Goal: Communication & Community: Answer question/provide support

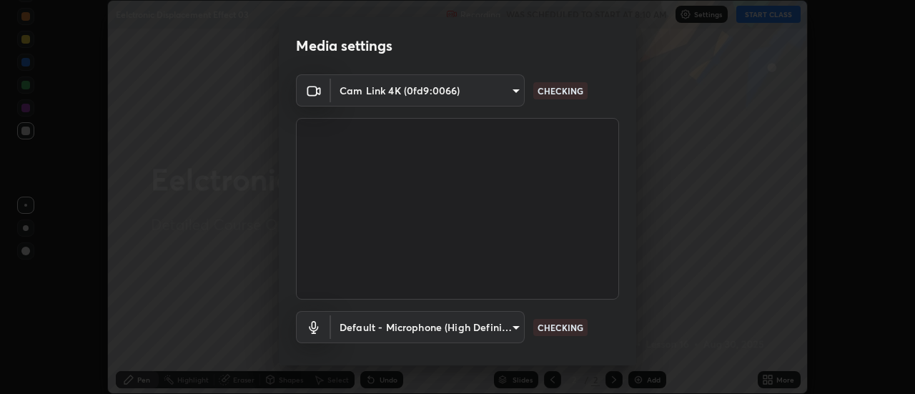
scroll to position [75, 0]
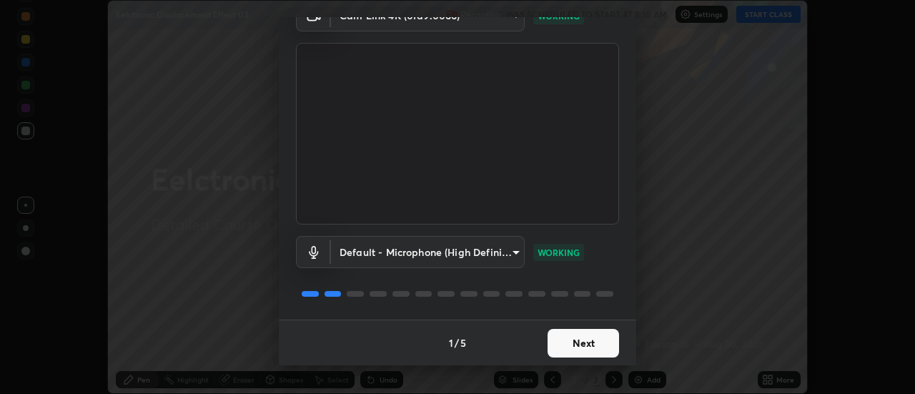
click at [562, 339] on button "Next" at bounding box center [582, 343] width 71 height 29
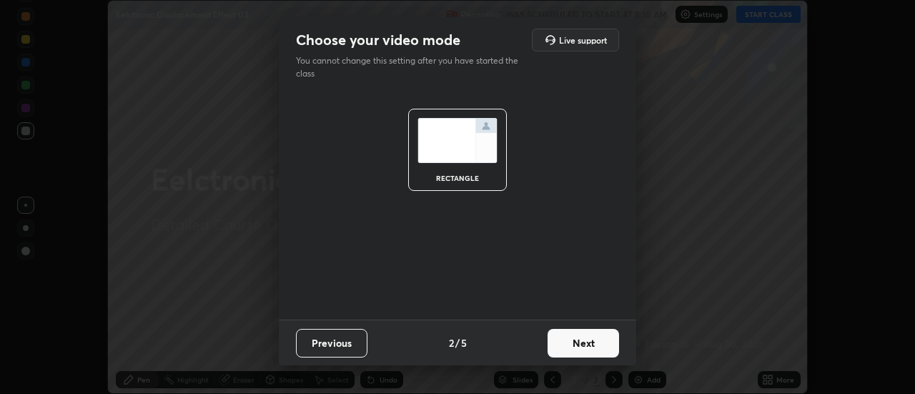
click at [561, 335] on button "Next" at bounding box center [582, 343] width 71 height 29
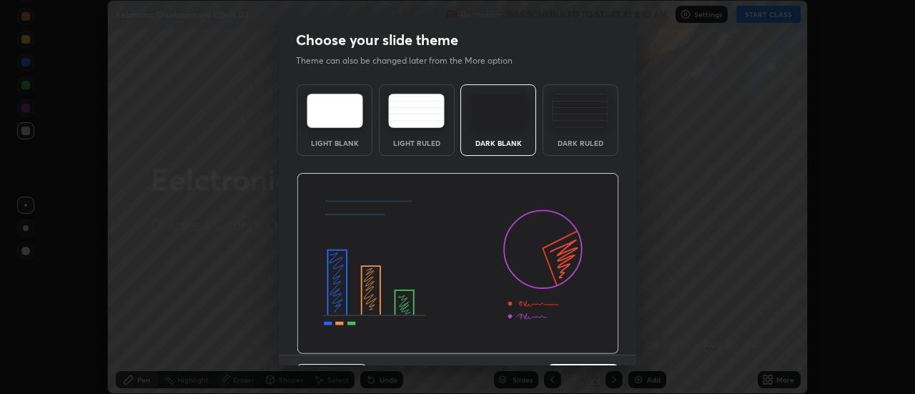
scroll to position [35, 0]
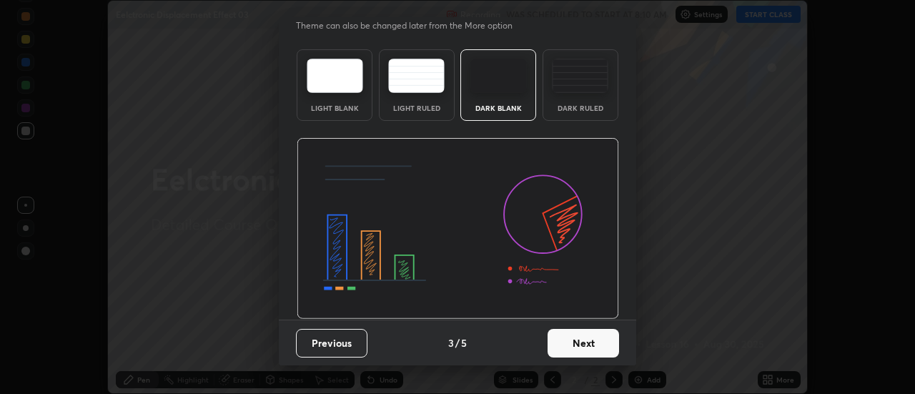
click at [556, 350] on button "Next" at bounding box center [582, 343] width 71 height 29
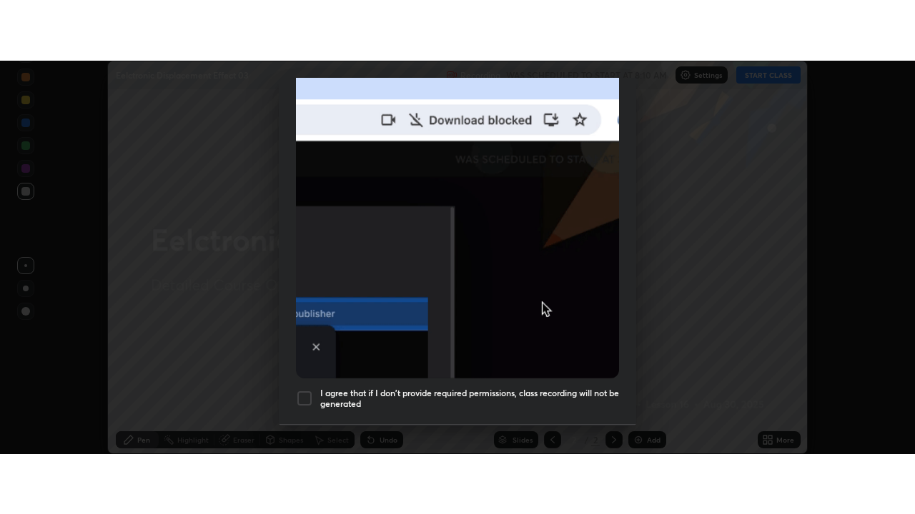
scroll to position [367, 0]
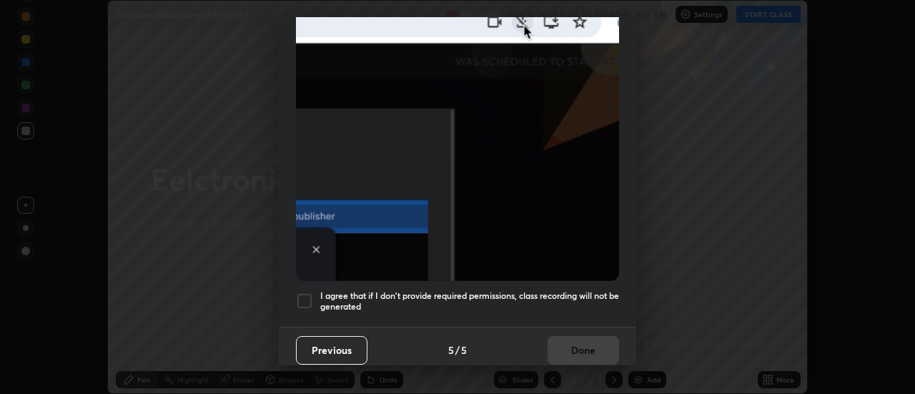
click at [559, 290] on h5 "I agree that if I don't provide required permissions, class recording will not …" at bounding box center [469, 301] width 299 height 22
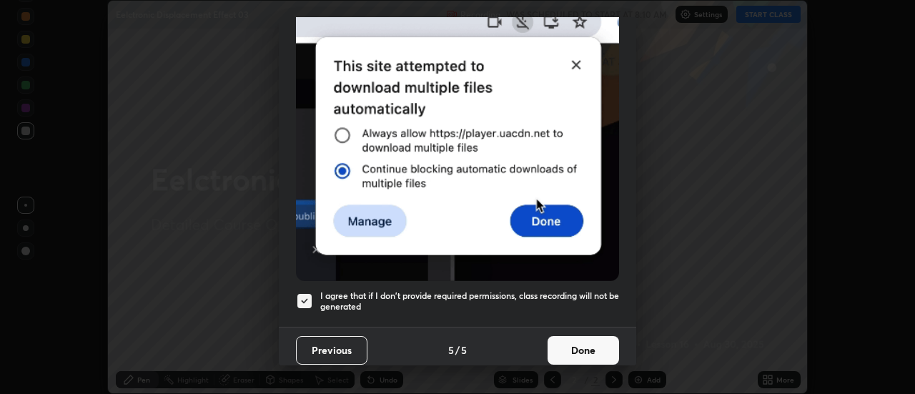
click at [575, 340] on button "Done" at bounding box center [582, 350] width 71 height 29
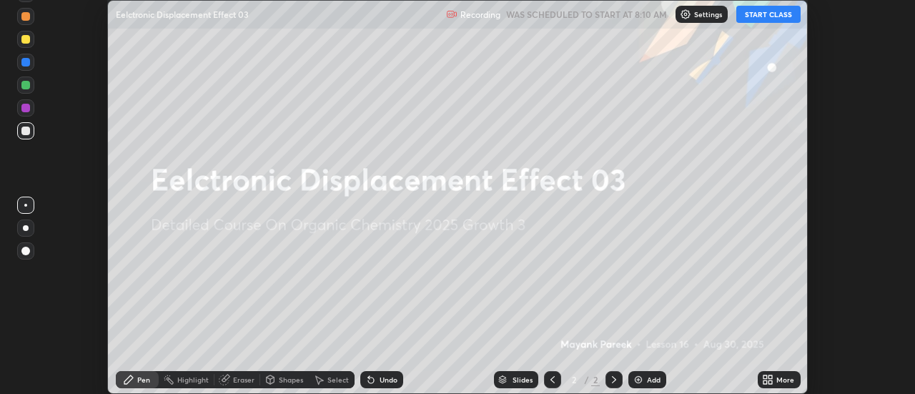
click at [635, 379] on img at bounding box center [637, 379] width 11 height 11
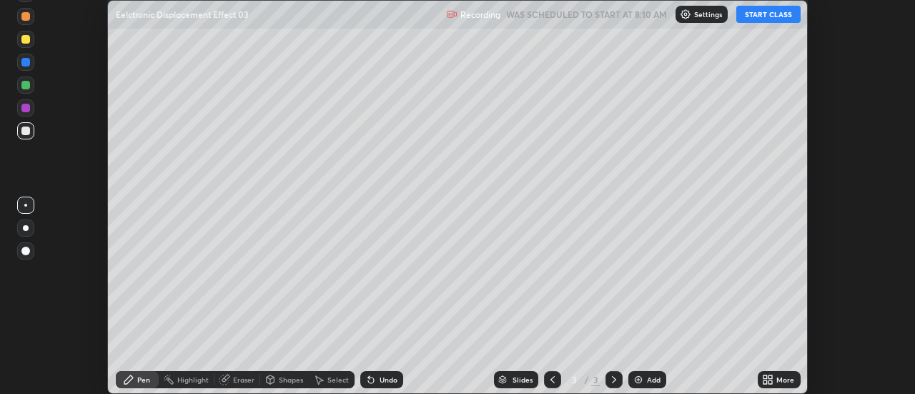
click at [769, 378] on icon at bounding box center [771, 377] width 4 height 4
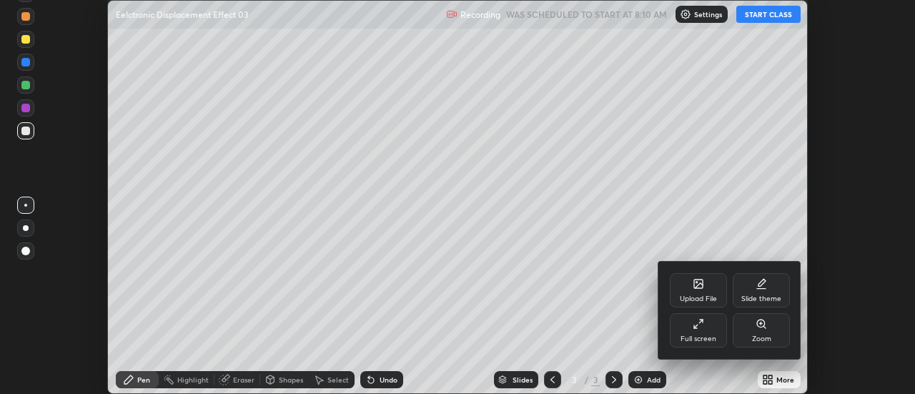
click at [693, 338] on div "Full screen" at bounding box center [698, 338] width 36 height 7
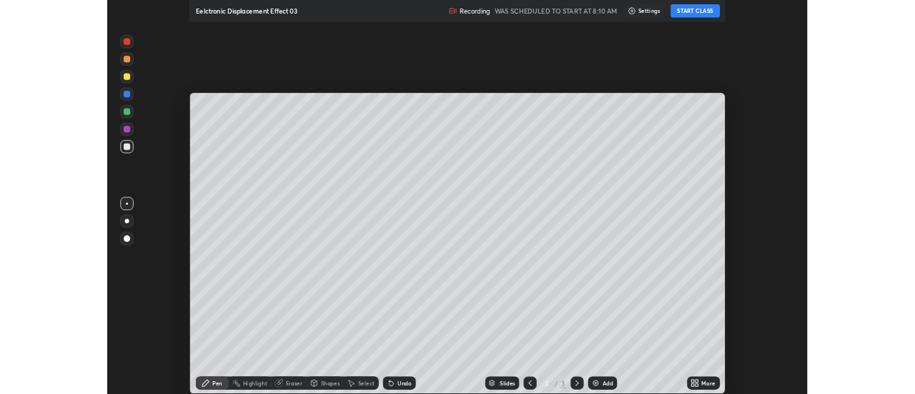
scroll to position [514, 915]
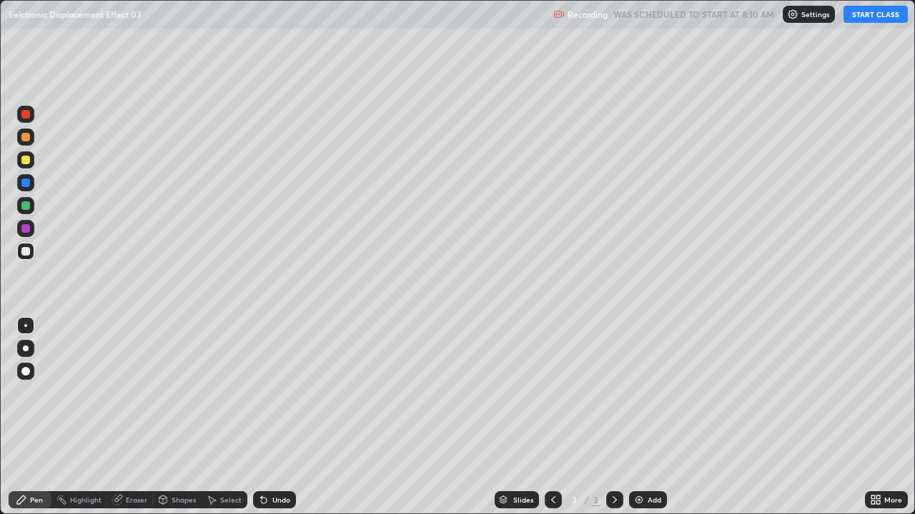
click at [858, 19] on button "START CLASS" at bounding box center [875, 14] width 64 height 17
click at [25, 164] on div at bounding box center [25, 160] width 9 height 9
click at [25, 163] on div at bounding box center [25, 160] width 9 height 9
click at [28, 161] on div at bounding box center [25, 160] width 9 height 9
click at [137, 393] on div "Eraser" at bounding box center [130, 500] width 46 height 17
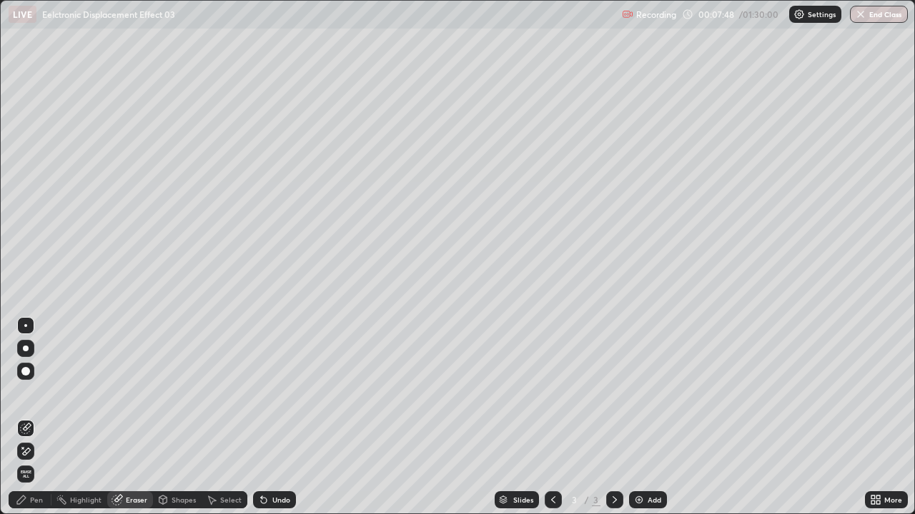
click at [44, 393] on div "Pen" at bounding box center [30, 500] width 43 height 17
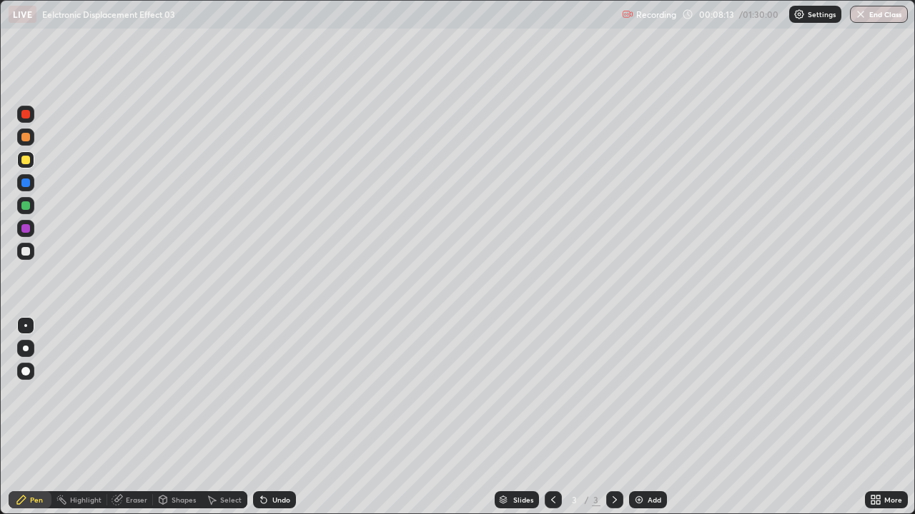
click at [25, 164] on div at bounding box center [25, 160] width 9 height 9
click at [23, 141] on div at bounding box center [25, 137] width 9 height 9
click at [26, 137] on div at bounding box center [25, 137] width 9 height 9
click at [25, 254] on div at bounding box center [25, 251] width 9 height 9
click at [139, 393] on div "Eraser" at bounding box center [136, 500] width 21 height 7
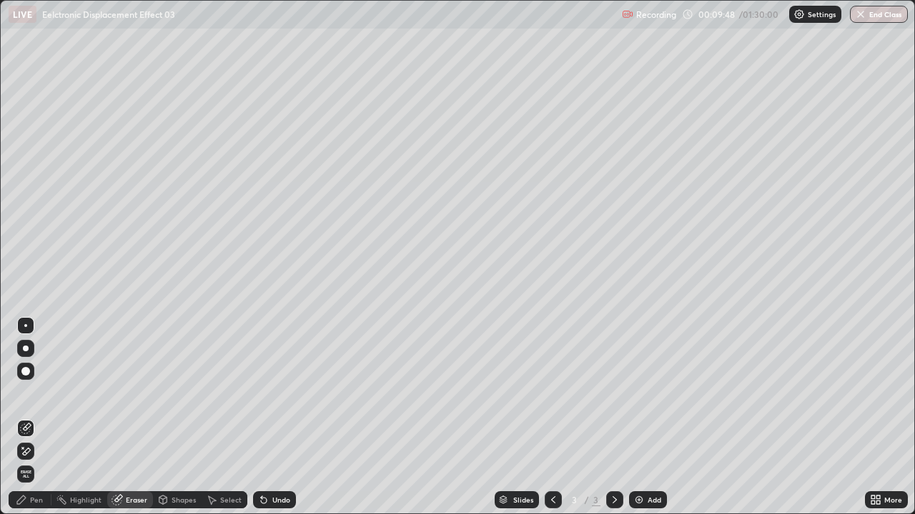
click at [34, 393] on div "Pen" at bounding box center [30, 500] width 43 height 17
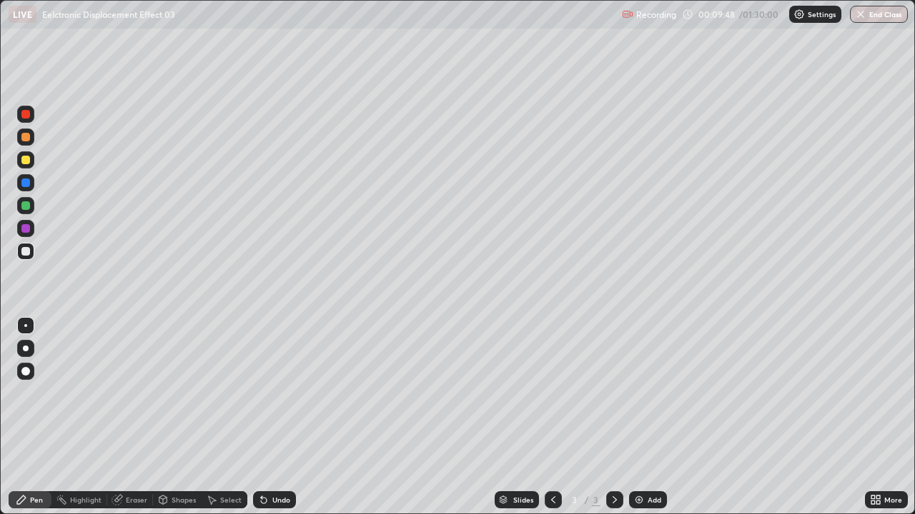
click at [35, 393] on div "Pen" at bounding box center [30, 500] width 43 height 17
click at [24, 258] on div at bounding box center [25, 251] width 17 height 17
click at [26, 252] on div at bounding box center [25, 251] width 9 height 9
click at [29, 161] on div at bounding box center [25, 160] width 9 height 9
click at [29, 163] on div at bounding box center [25, 160] width 9 height 9
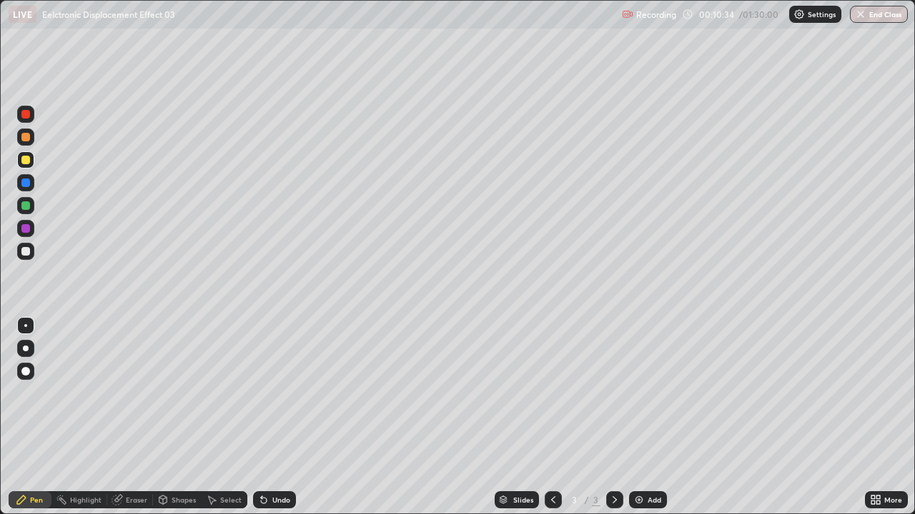
click at [26, 191] on div at bounding box center [25, 182] width 17 height 17
click at [29, 190] on div at bounding box center [25, 182] width 17 height 17
click at [29, 257] on div at bounding box center [25, 251] width 17 height 17
click at [26, 252] on div at bounding box center [25, 251] width 9 height 9
click at [27, 207] on div at bounding box center [25, 206] width 9 height 9
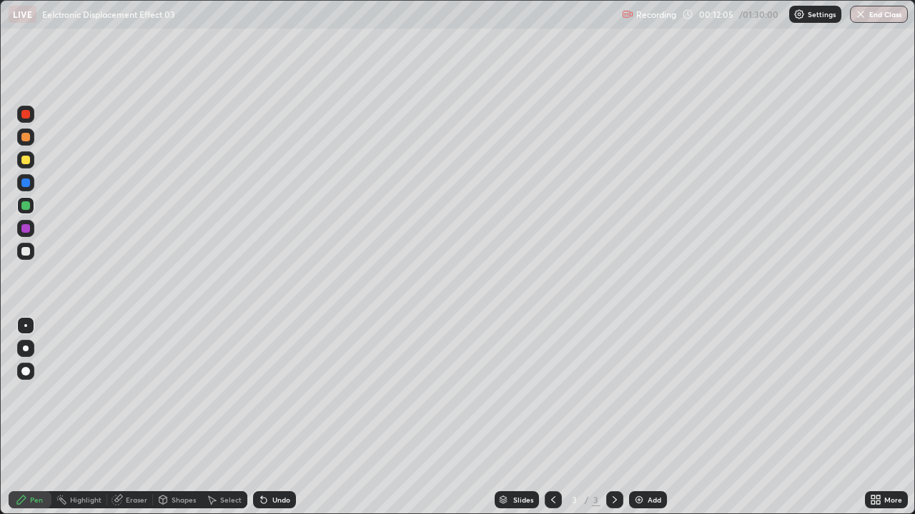
click at [26, 207] on div at bounding box center [25, 206] width 9 height 9
click at [126, 393] on div "Eraser" at bounding box center [136, 500] width 21 height 7
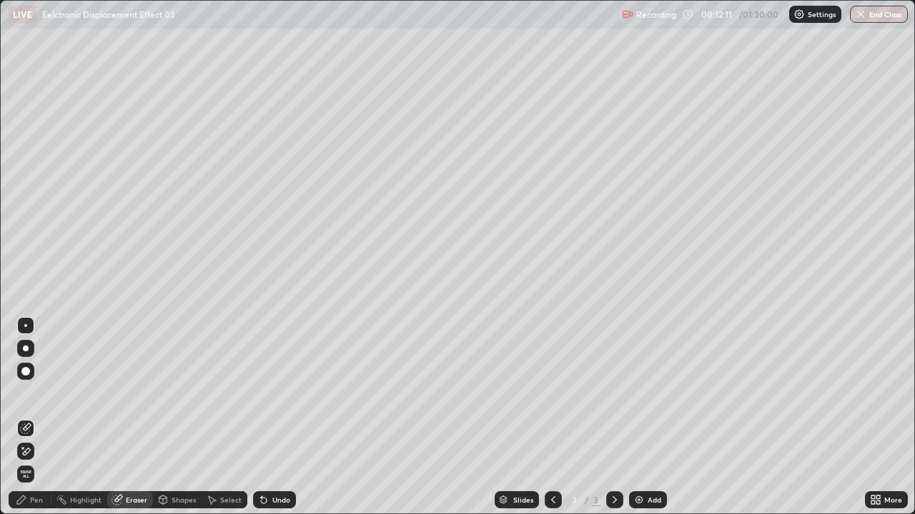
click at [38, 393] on div "Pen" at bounding box center [36, 500] width 13 height 7
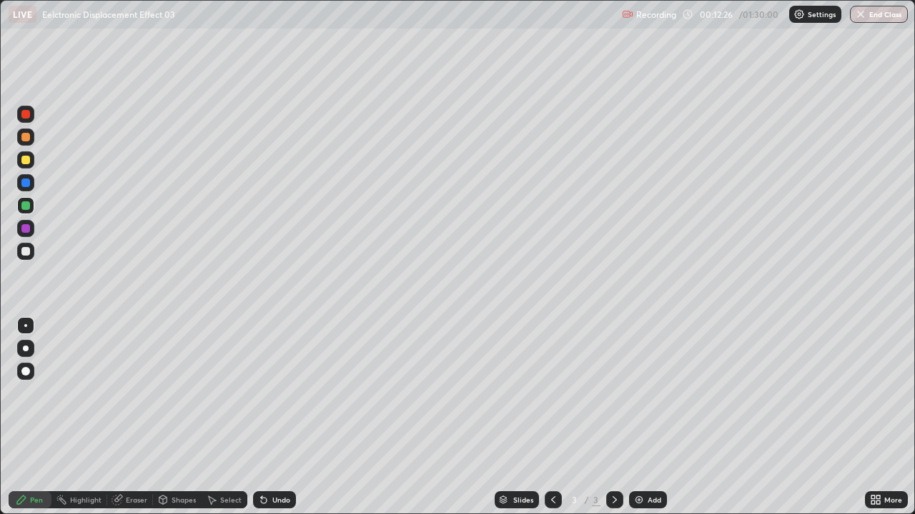
click at [28, 252] on div at bounding box center [25, 251] width 9 height 9
click at [134, 393] on div "Eraser" at bounding box center [130, 500] width 46 height 17
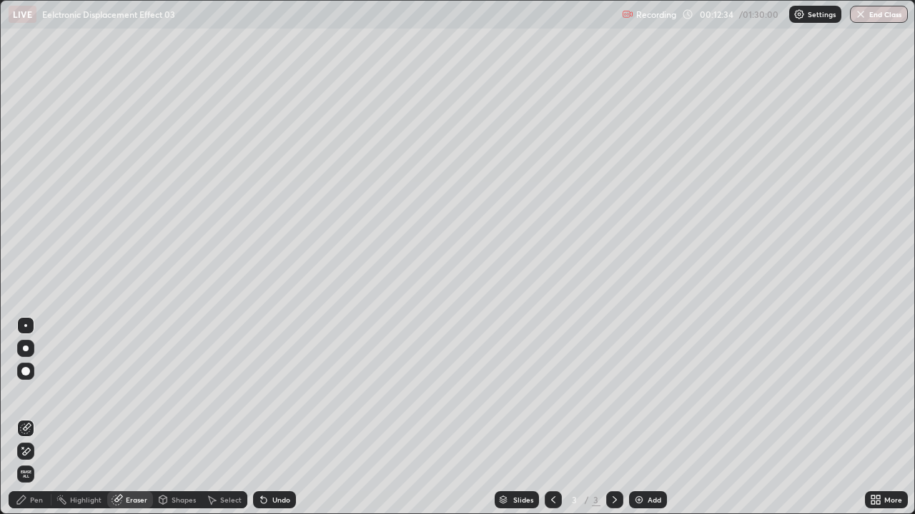
click at [181, 393] on div "Shapes" at bounding box center [177, 500] width 49 height 17
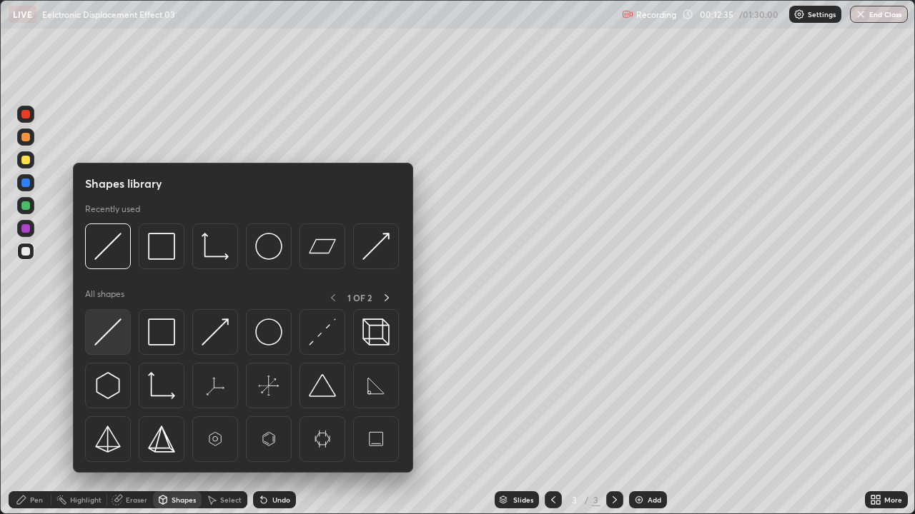
click at [104, 337] on img at bounding box center [107, 332] width 27 height 27
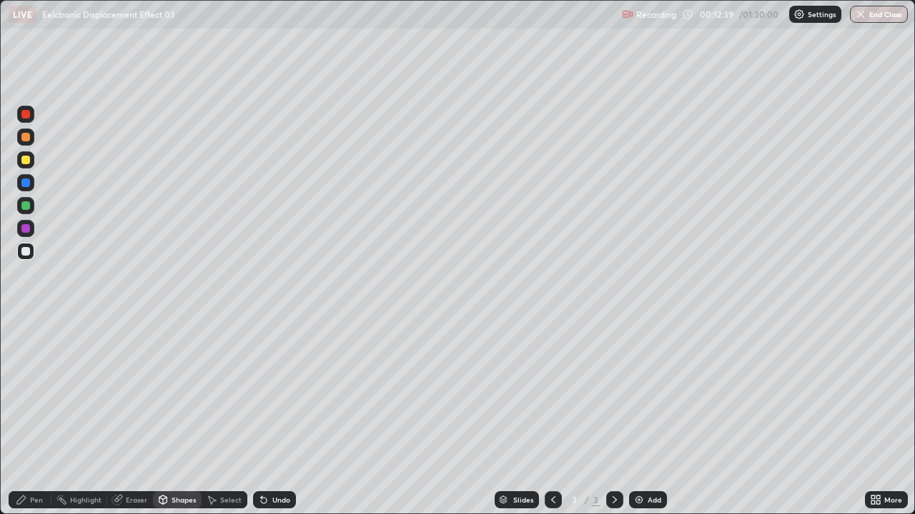
click at [34, 393] on div "Pen" at bounding box center [36, 500] width 13 height 7
click at [26, 255] on div at bounding box center [25, 251] width 9 height 9
click at [22, 206] on div at bounding box center [25, 206] width 9 height 9
click at [26, 257] on div at bounding box center [25, 251] width 17 height 17
click at [26, 252] on div at bounding box center [25, 251] width 9 height 9
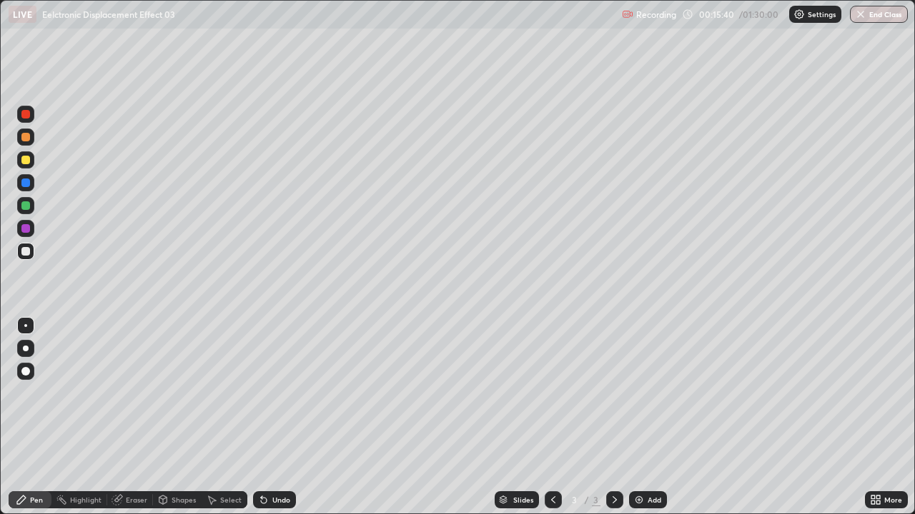
click at [24, 209] on div at bounding box center [25, 206] width 9 height 9
click at [24, 207] on div at bounding box center [25, 206] width 9 height 9
click at [26, 231] on div at bounding box center [25, 228] width 9 height 9
click at [26, 229] on div at bounding box center [25, 228] width 9 height 9
click at [26, 252] on div at bounding box center [25, 251] width 9 height 9
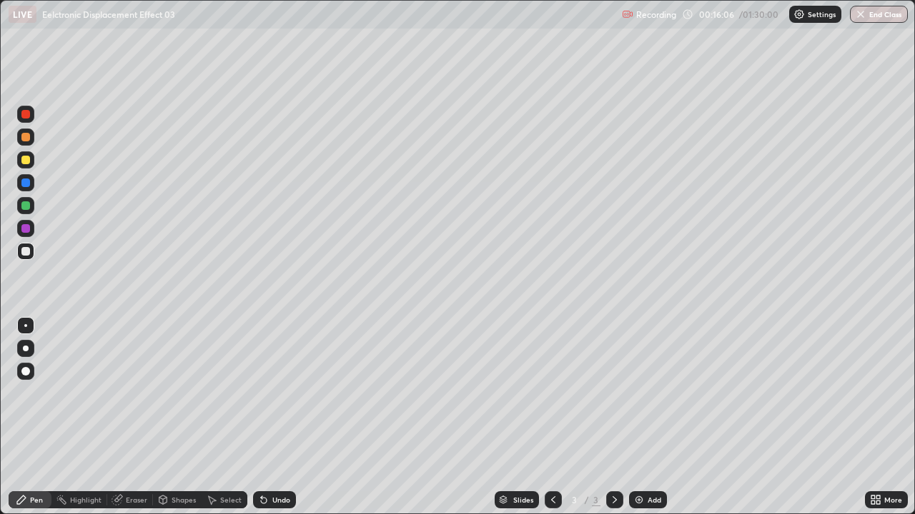
click at [28, 181] on div at bounding box center [25, 183] width 9 height 9
click at [28, 161] on div at bounding box center [25, 160] width 9 height 9
click at [24, 254] on div at bounding box center [25, 251] width 9 height 9
click at [641, 393] on img at bounding box center [638, 499] width 11 height 11
click at [35, 393] on div "Pen" at bounding box center [30, 500] width 43 height 17
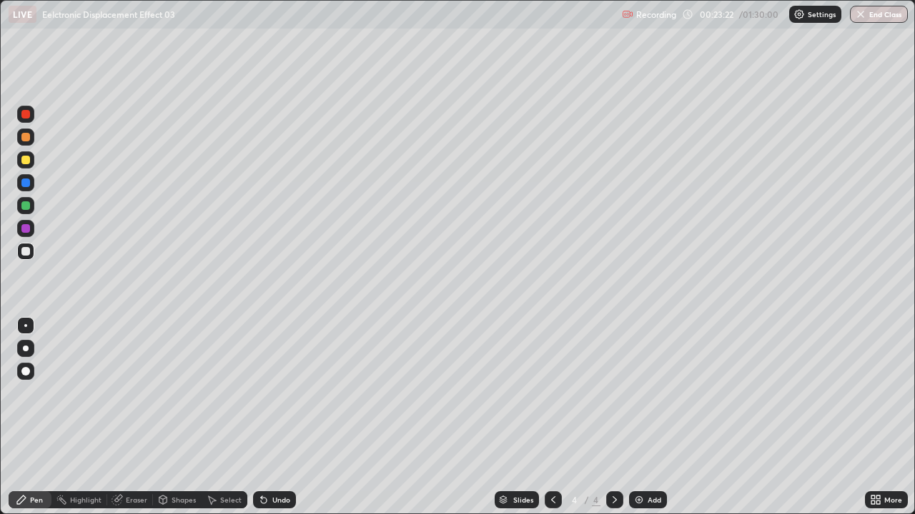
click at [36, 393] on div "Pen" at bounding box center [36, 500] width 13 height 7
click at [29, 255] on div at bounding box center [25, 251] width 17 height 17
click at [25, 254] on div at bounding box center [25, 251] width 9 height 9
click at [23, 255] on div at bounding box center [25, 251] width 9 height 9
click at [174, 393] on div "Shapes" at bounding box center [183, 500] width 24 height 7
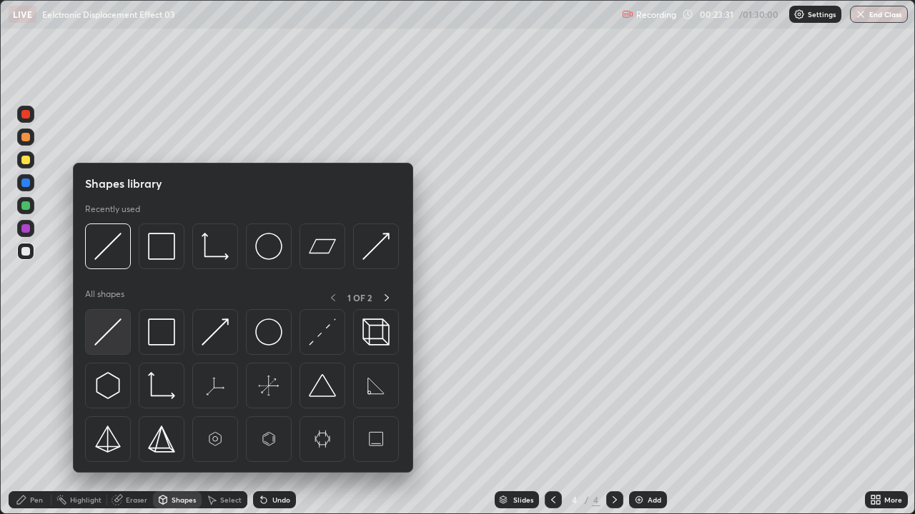
click at [110, 334] on img at bounding box center [107, 332] width 27 height 27
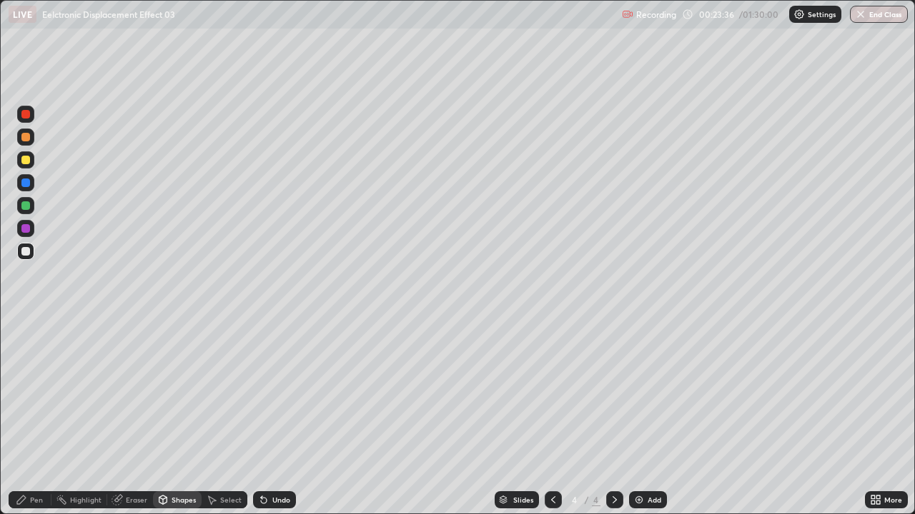
click at [34, 393] on div "Pen" at bounding box center [36, 500] width 13 height 7
click at [26, 253] on div at bounding box center [25, 251] width 9 height 9
click at [27, 254] on div at bounding box center [25, 251] width 9 height 9
click at [26, 139] on div at bounding box center [25, 137] width 9 height 9
click at [29, 166] on div at bounding box center [25, 159] width 17 height 17
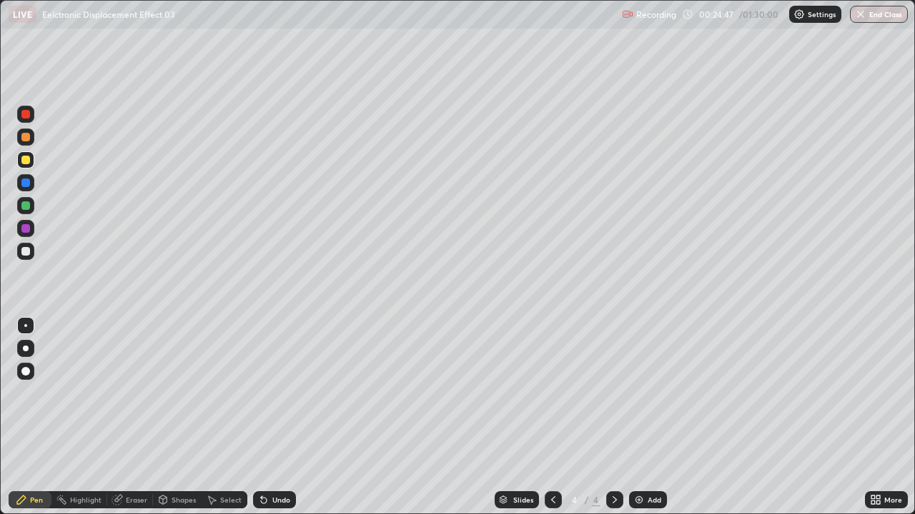
click at [23, 254] on div at bounding box center [25, 251] width 9 height 9
click at [26, 252] on div at bounding box center [25, 251] width 9 height 9
click at [28, 209] on div at bounding box center [25, 206] width 9 height 9
click at [26, 183] on div at bounding box center [25, 183] width 9 height 9
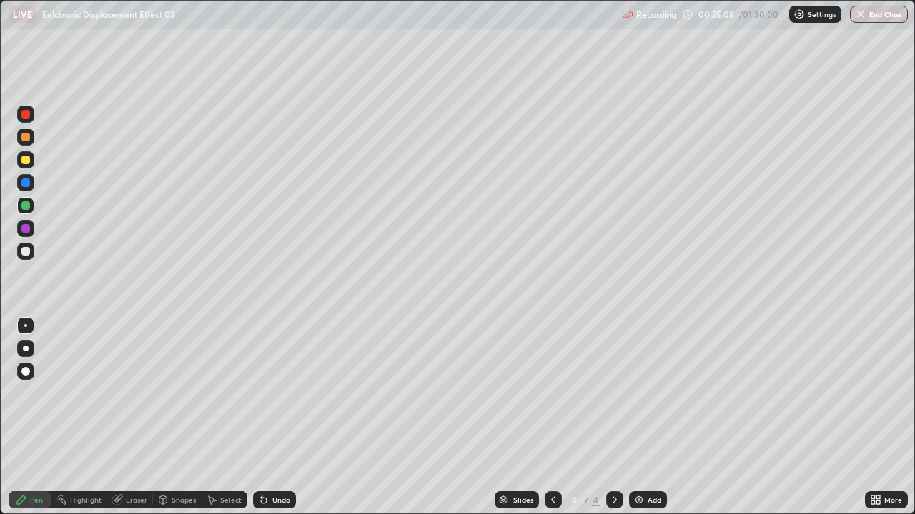
click at [26, 182] on div at bounding box center [25, 183] width 9 height 9
click at [25, 257] on div at bounding box center [25, 251] width 17 height 17
click at [25, 254] on div at bounding box center [25, 251] width 9 height 9
click at [26, 207] on div at bounding box center [25, 206] width 9 height 9
click at [29, 206] on div at bounding box center [25, 206] width 9 height 9
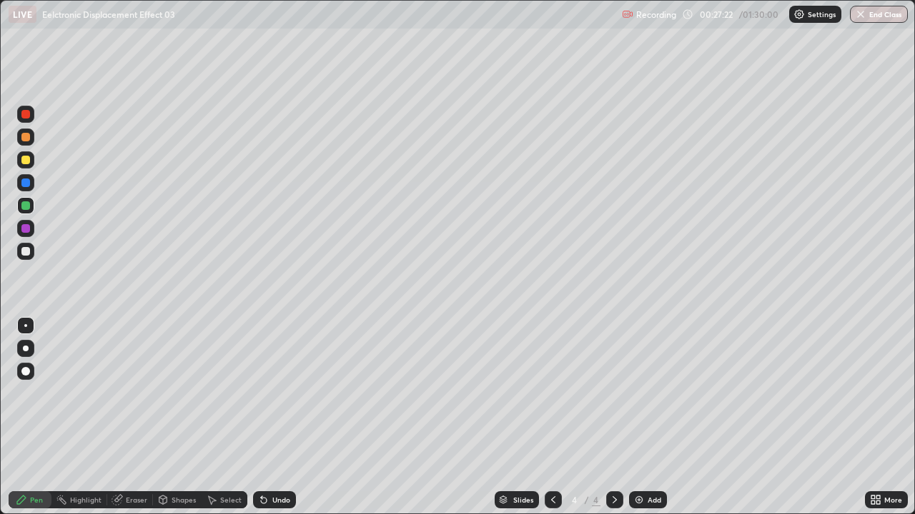
click at [26, 257] on div at bounding box center [25, 251] width 17 height 17
click at [26, 208] on div at bounding box center [25, 206] width 9 height 9
click at [28, 207] on div at bounding box center [25, 206] width 9 height 9
click at [29, 253] on div at bounding box center [25, 251] width 9 height 9
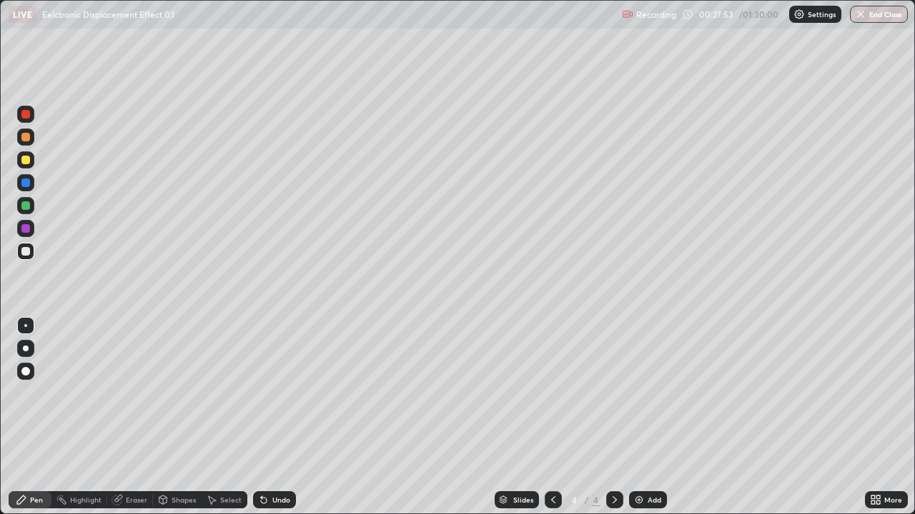
click at [27, 254] on div at bounding box center [25, 251] width 9 height 9
click at [267, 393] on div "Undo" at bounding box center [274, 500] width 43 height 17
click at [126, 393] on div "Eraser" at bounding box center [136, 500] width 21 height 7
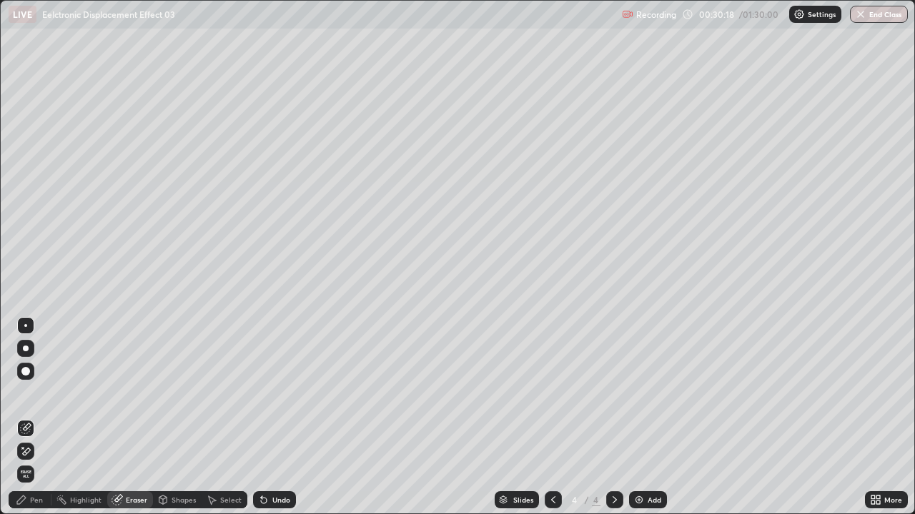
click at [38, 393] on div "Pen" at bounding box center [30, 500] width 43 height 17
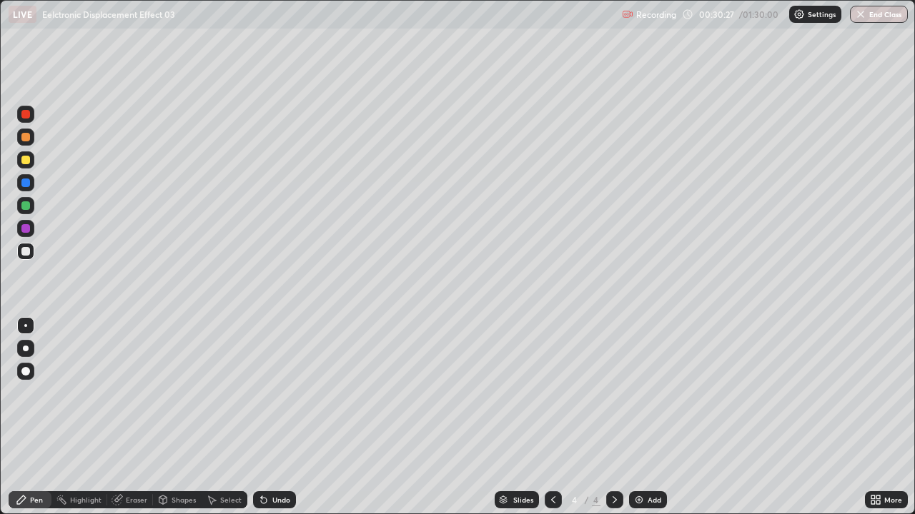
click at [27, 209] on div at bounding box center [25, 206] width 9 height 9
click at [28, 209] on div at bounding box center [25, 206] width 9 height 9
click at [126, 393] on div "Eraser" at bounding box center [136, 500] width 21 height 7
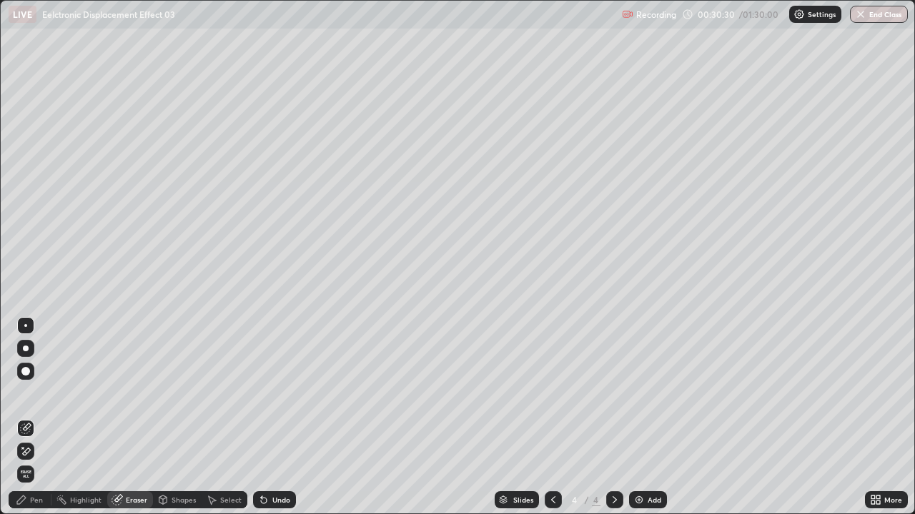
click at [31, 393] on div "Pen" at bounding box center [36, 500] width 13 height 7
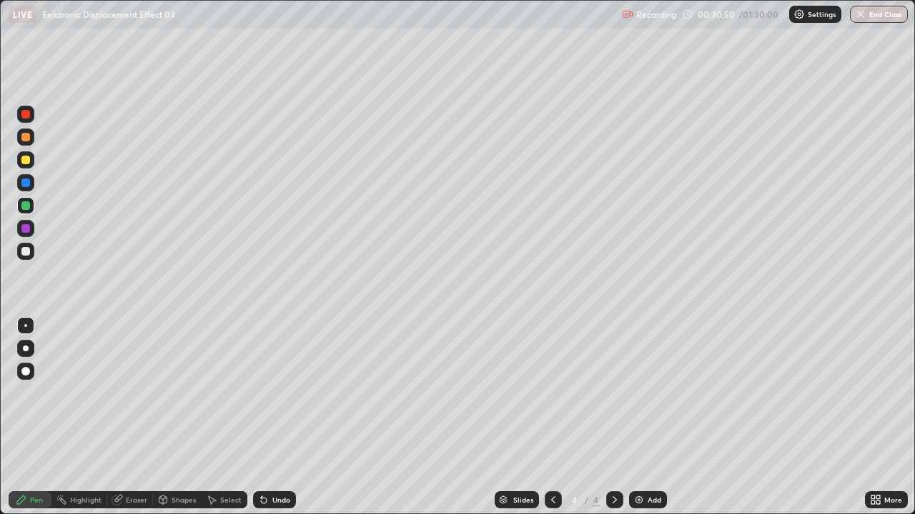
click at [24, 255] on div at bounding box center [25, 251] width 9 height 9
click at [269, 393] on div "Undo" at bounding box center [274, 500] width 43 height 17
click at [184, 393] on div "Shapes" at bounding box center [183, 500] width 24 height 7
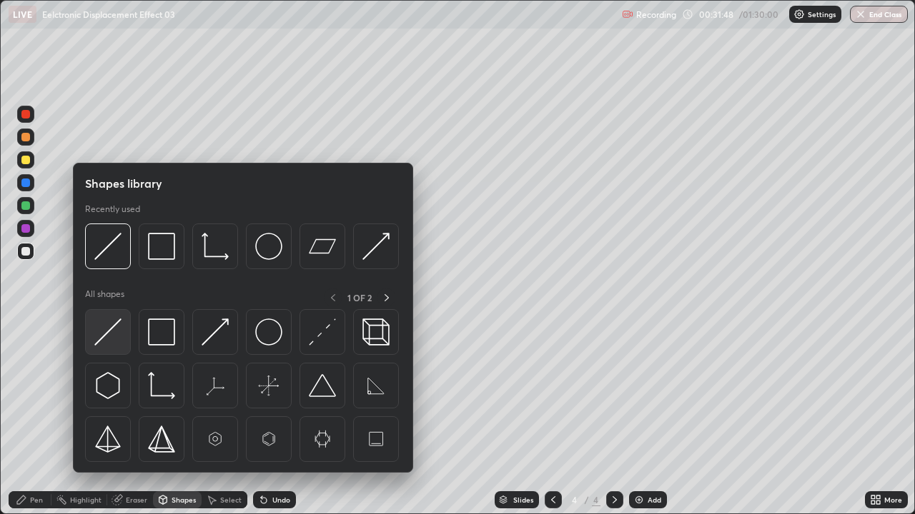
click at [104, 337] on img at bounding box center [107, 332] width 27 height 27
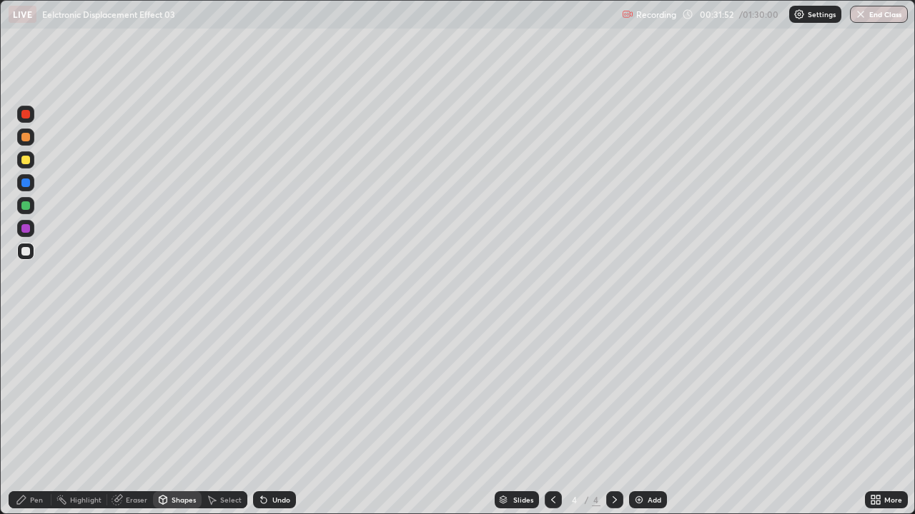
click at [135, 393] on div "Eraser" at bounding box center [136, 500] width 21 height 7
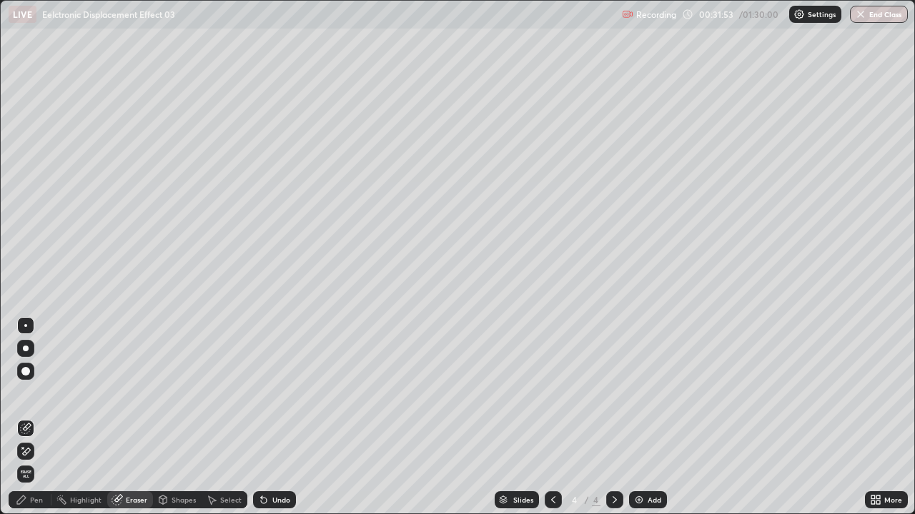
click at [36, 393] on div "Pen" at bounding box center [36, 500] width 13 height 7
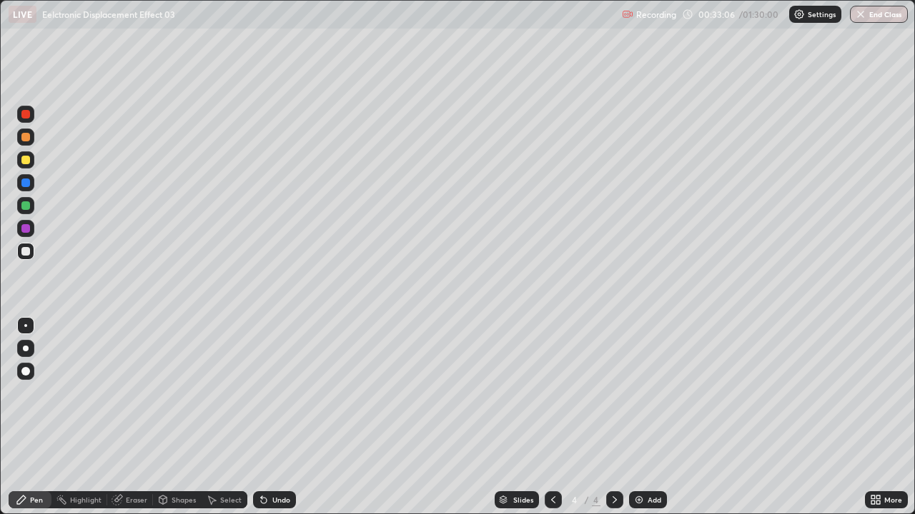
click at [272, 393] on div "Undo" at bounding box center [281, 500] width 18 height 7
click at [272, 393] on div "Undo" at bounding box center [274, 500] width 43 height 17
click at [20, 206] on div at bounding box center [25, 205] width 17 height 17
click at [29, 249] on div at bounding box center [25, 251] width 9 height 9
click at [23, 209] on div at bounding box center [25, 206] width 9 height 9
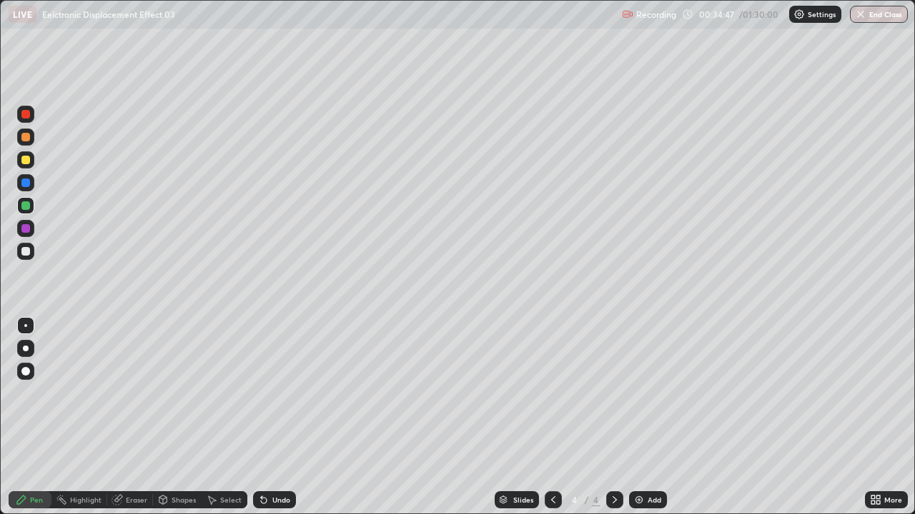
click at [24, 161] on div at bounding box center [25, 160] width 9 height 9
click at [25, 252] on div at bounding box center [25, 251] width 9 height 9
click at [26, 257] on div at bounding box center [25, 251] width 17 height 17
click at [262, 393] on icon at bounding box center [264, 501] width 6 height 6
click at [19, 252] on div at bounding box center [25, 251] width 17 height 17
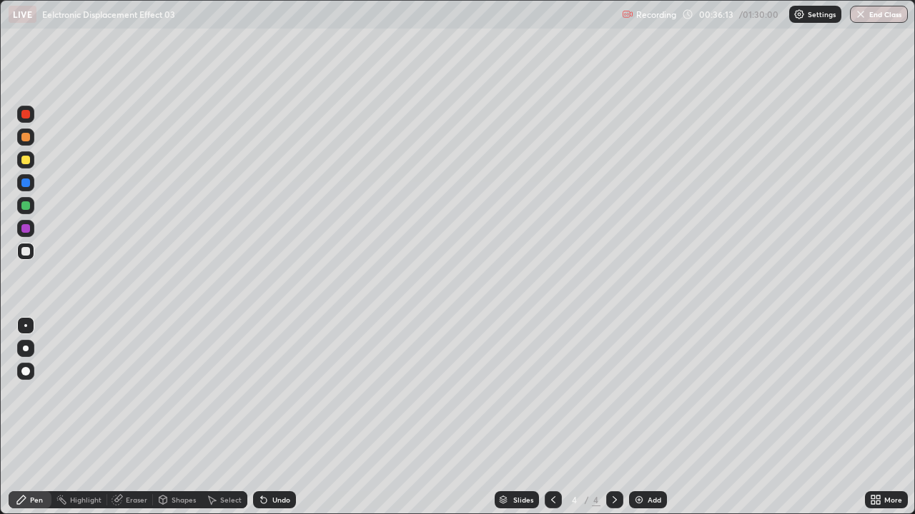
click at [26, 161] on div at bounding box center [25, 160] width 9 height 9
click at [23, 259] on div at bounding box center [25, 251] width 17 height 17
click at [26, 205] on div at bounding box center [25, 206] width 9 height 9
click at [24, 253] on div at bounding box center [25, 251] width 9 height 9
click at [278, 393] on div "Undo" at bounding box center [281, 500] width 18 height 7
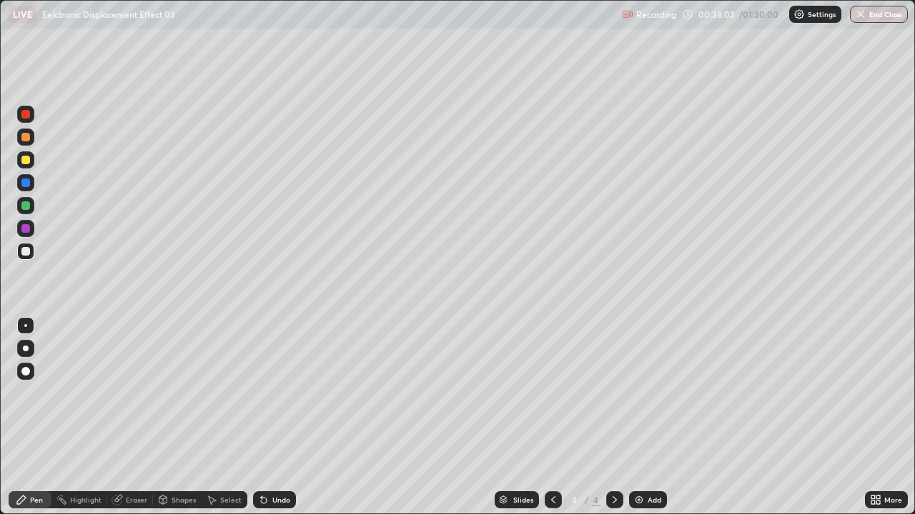
click at [26, 206] on div at bounding box center [25, 206] width 9 height 9
click at [221, 393] on div "Select" at bounding box center [230, 500] width 21 height 7
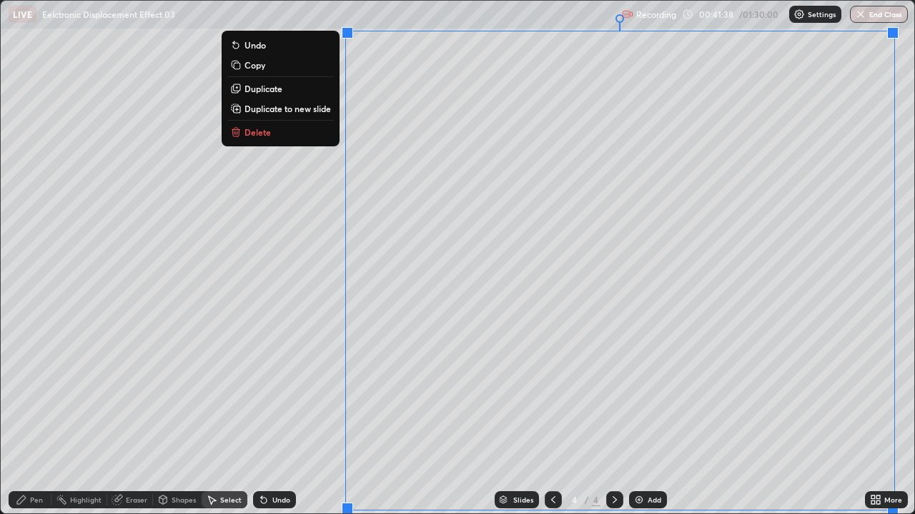
click at [307, 111] on p "Duplicate to new slide" at bounding box center [287, 108] width 86 height 11
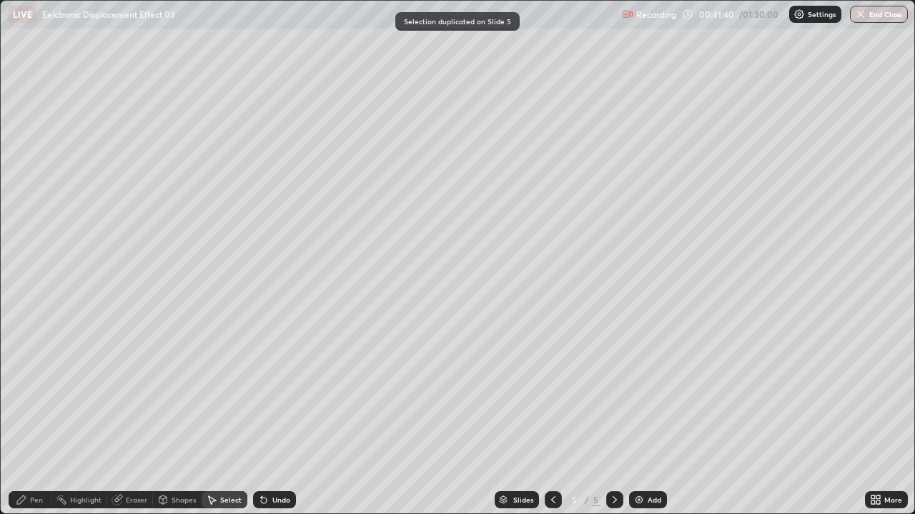
click at [167, 393] on icon at bounding box center [162, 499] width 11 height 11
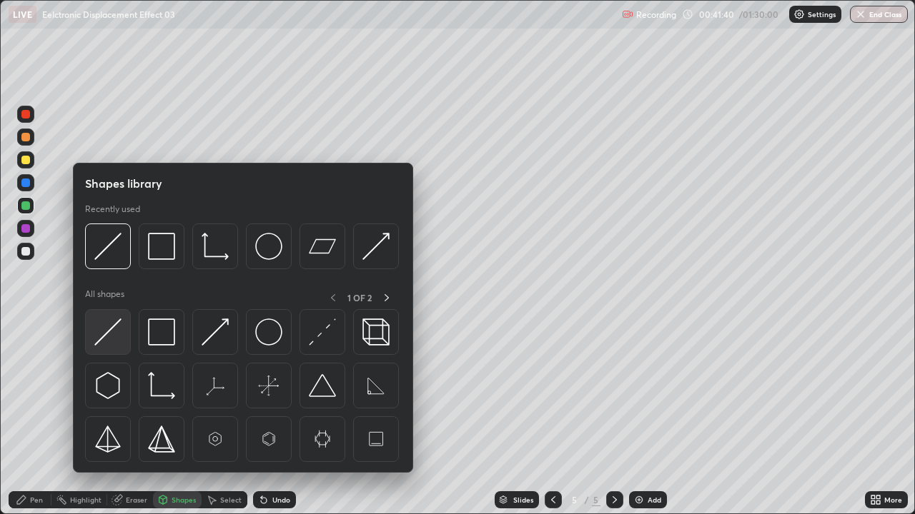
click at [111, 329] on img at bounding box center [107, 332] width 27 height 27
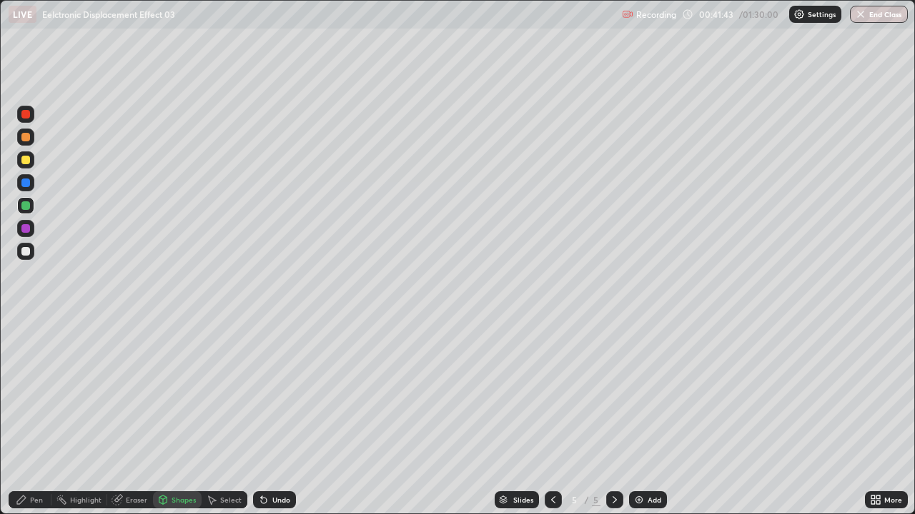
click at [36, 393] on div "Pen" at bounding box center [36, 500] width 13 height 7
click at [26, 252] on div at bounding box center [25, 251] width 9 height 9
click at [261, 393] on icon at bounding box center [261, 497] width 1 height 1
click at [26, 163] on div at bounding box center [25, 160] width 9 height 9
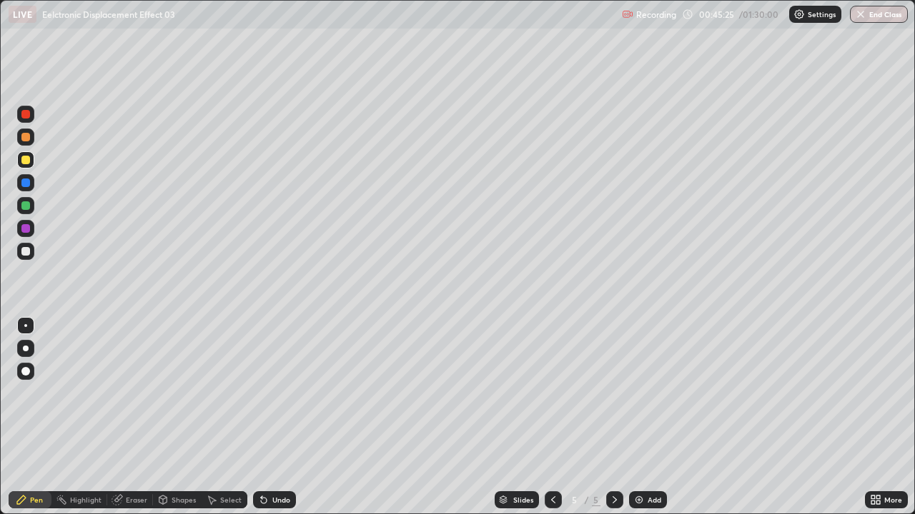
click at [272, 393] on div "Undo" at bounding box center [274, 500] width 43 height 17
click at [270, 393] on div "Undo" at bounding box center [274, 500] width 43 height 17
click at [25, 251] on div at bounding box center [25, 251] width 9 height 9
click at [29, 252] on div at bounding box center [25, 251] width 9 height 9
click at [29, 161] on div at bounding box center [25, 160] width 9 height 9
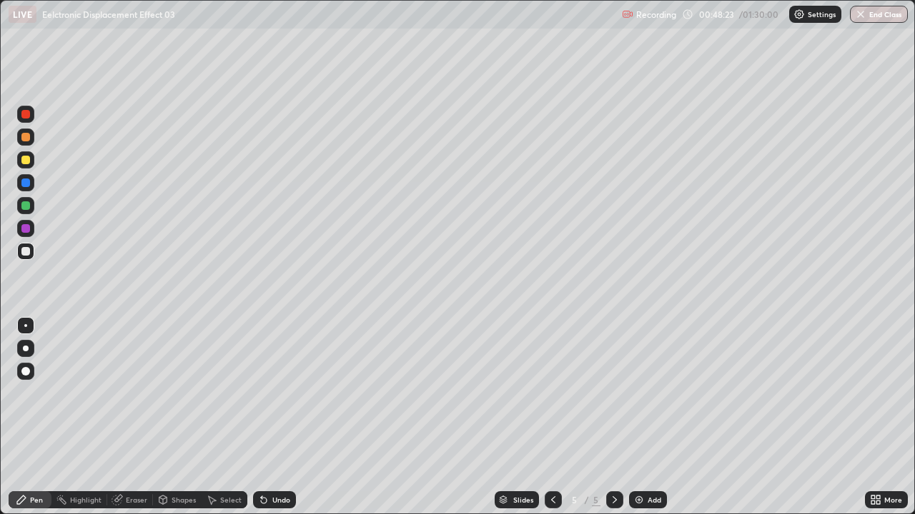
click at [29, 162] on div at bounding box center [25, 160] width 9 height 9
click at [26, 136] on div at bounding box center [25, 137] width 9 height 9
click at [26, 222] on div at bounding box center [25, 228] width 17 height 17
click at [27, 228] on div at bounding box center [25, 228] width 9 height 9
click at [29, 207] on div at bounding box center [25, 206] width 9 height 9
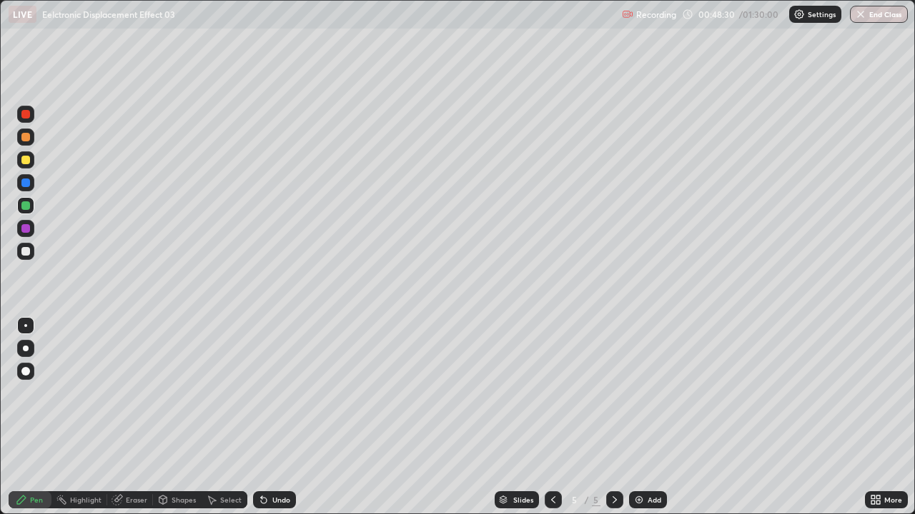
click at [31, 251] on div at bounding box center [25, 251] width 17 height 17
click at [28, 159] on div at bounding box center [25, 160] width 9 height 9
click at [29, 252] on div at bounding box center [25, 251] width 9 height 9
click at [268, 393] on div "Undo" at bounding box center [274, 500] width 43 height 17
click at [265, 393] on icon at bounding box center [263, 499] width 11 height 11
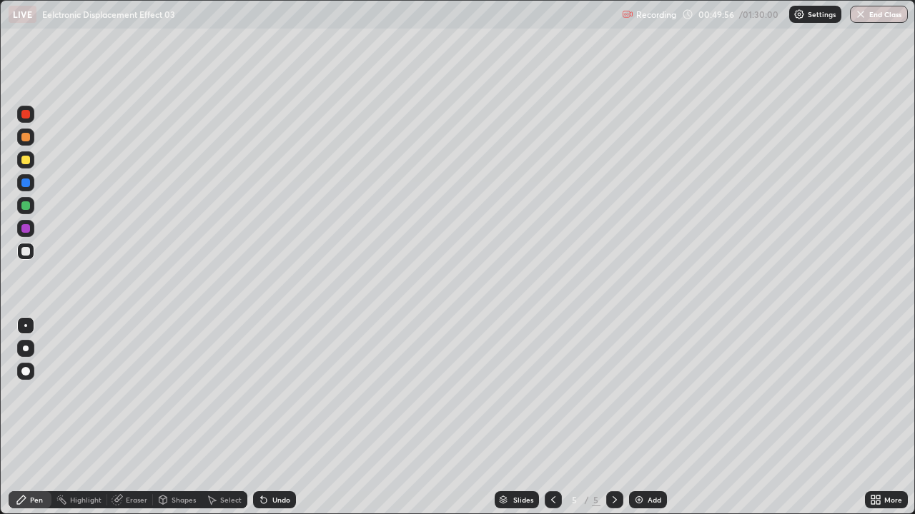
click at [37, 285] on div "Erase all" at bounding box center [26, 257] width 34 height 457
click at [262, 393] on icon at bounding box center [264, 501] width 6 height 6
click at [261, 393] on icon at bounding box center [261, 497] width 1 height 1
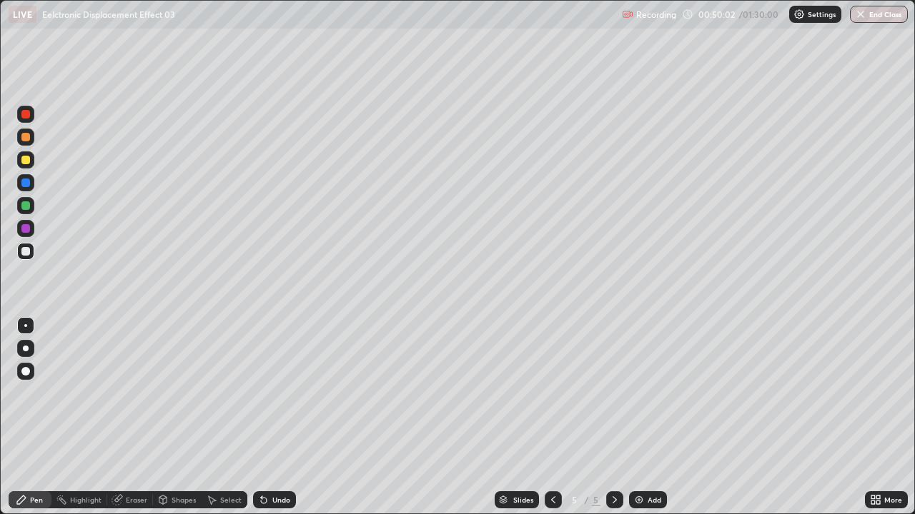
click at [261, 393] on icon at bounding box center [261, 497] width 1 height 1
click at [28, 163] on div at bounding box center [25, 160] width 9 height 9
click at [25, 207] on div at bounding box center [25, 206] width 9 height 9
click at [26, 252] on div at bounding box center [25, 251] width 9 height 9
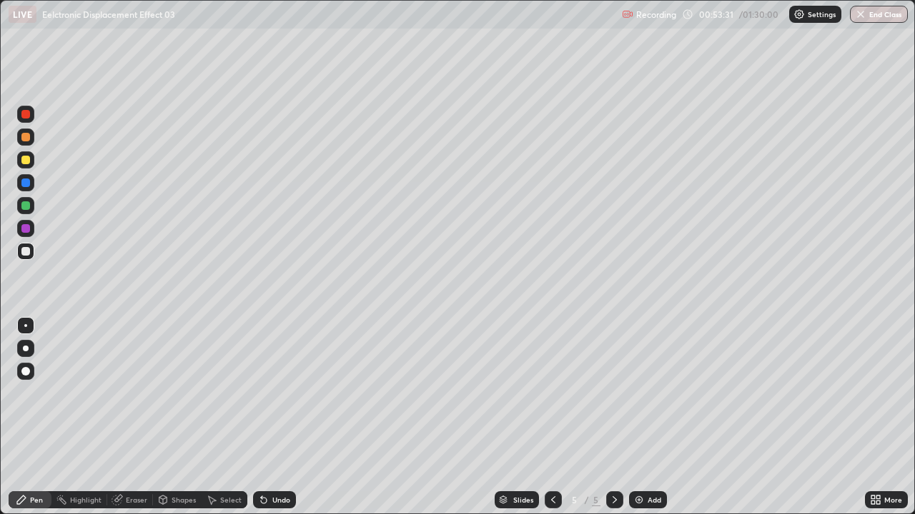
click at [224, 393] on div "Select" at bounding box center [230, 500] width 21 height 7
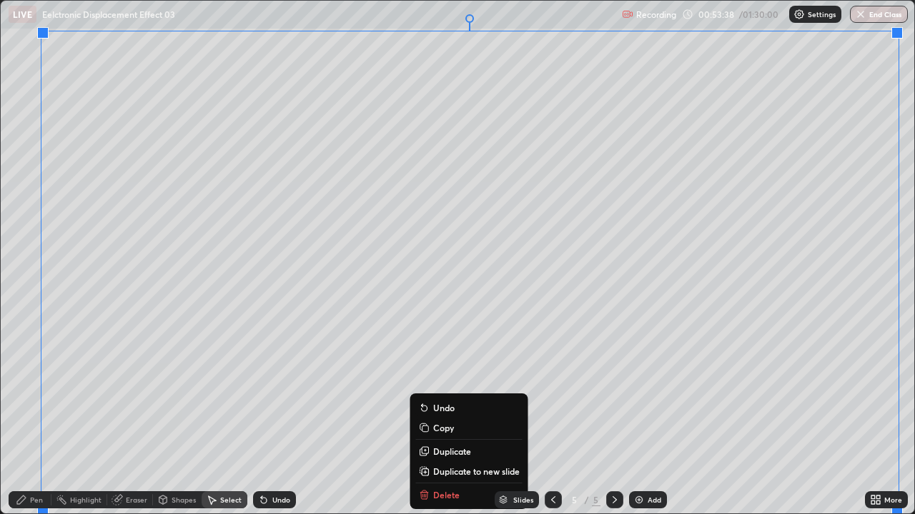
click at [468, 393] on p "Duplicate to new slide" at bounding box center [476, 471] width 86 height 11
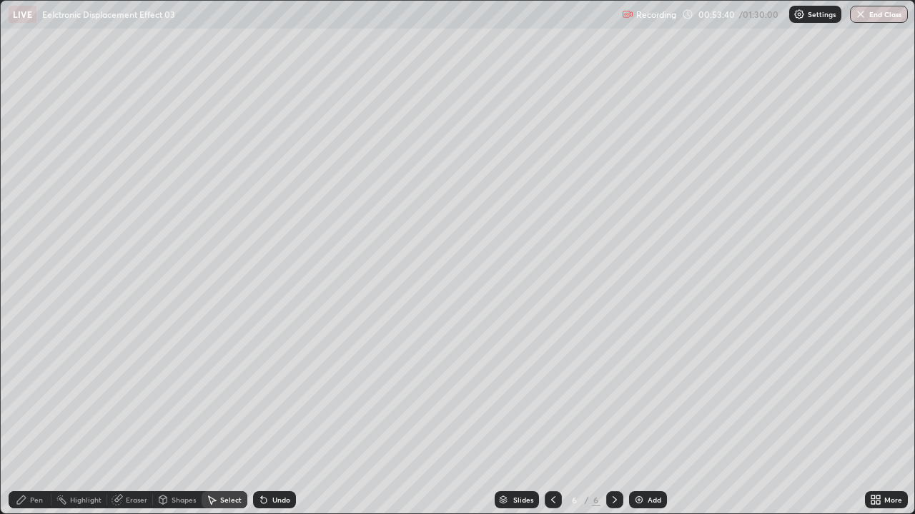
click at [132, 393] on div "Eraser" at bounding box center [136, 500] width 21 height 7
click at [226, 393] on div "Select" at bounding box center [230, 500] width 21 height 7
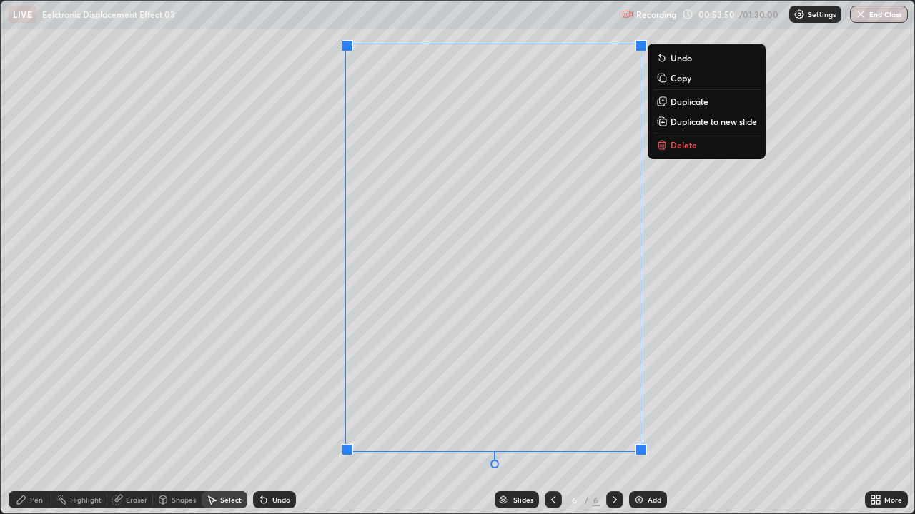
click at [673, 146] on p "Delete" at bounding box center [683, 144] width 26 height 11
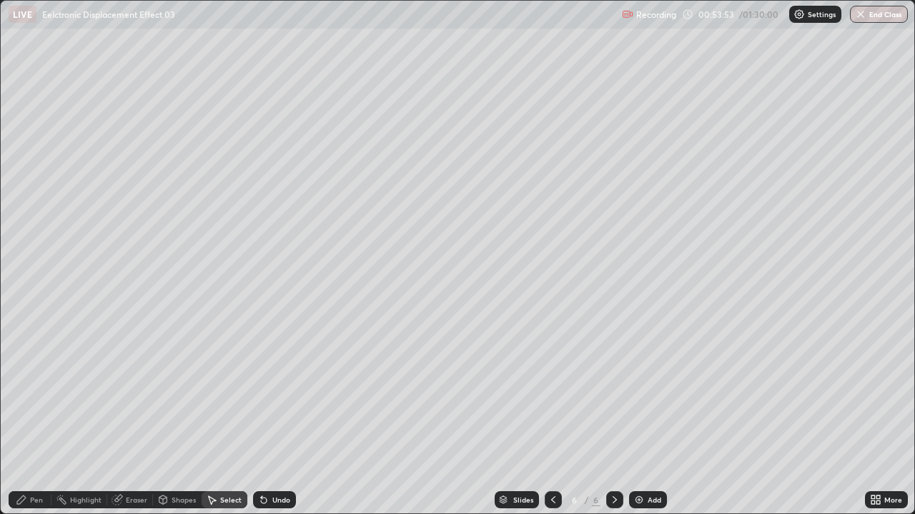
click at [29, 393] on div "Pen" at bounding box center [30, 500] width 43 height 17
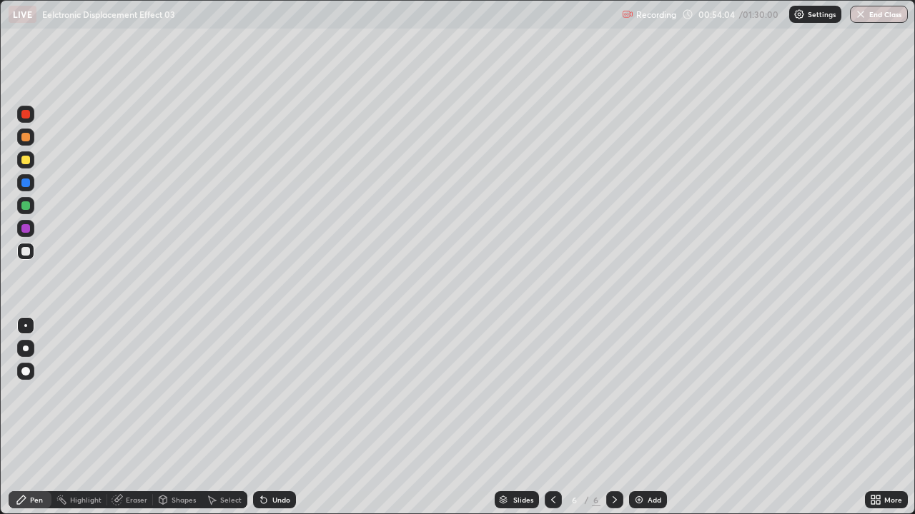
click at [26, 253] on div at bounding box center [25, 251] width 9 height 9
click at [272, 393] on div "Undo" at bounding box center [281, 500] width 18 height 7
click at [274, 393] on div "Undo" at bounding box center [281, 500] width 18 height 7
click at [276, 393] on div "Undo" at bounding box center [281, 500] width 18 height 7
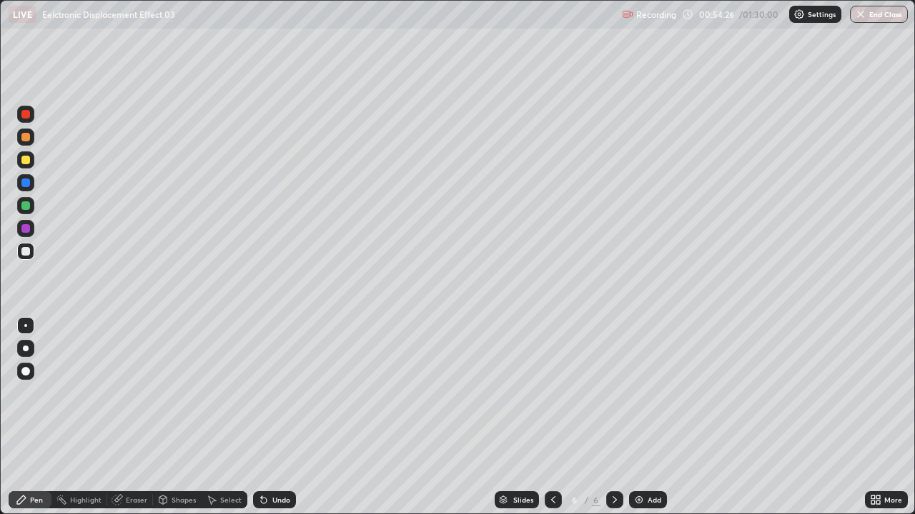
click at [272, 393] on div "Undo" at bounding box center [281, 500] width 18 height 7
click at [26, 161] on div at bounding box center [25, 160] width 9 height 9
click at [24, 393] on icon at bounding box center [21, 499] width 11 height 11
click at [29, 255] on div at bounding box center [25, 251] width 17 height 17
click at [25, 161] on div at bounding box center [25, 160] width 9 height 9
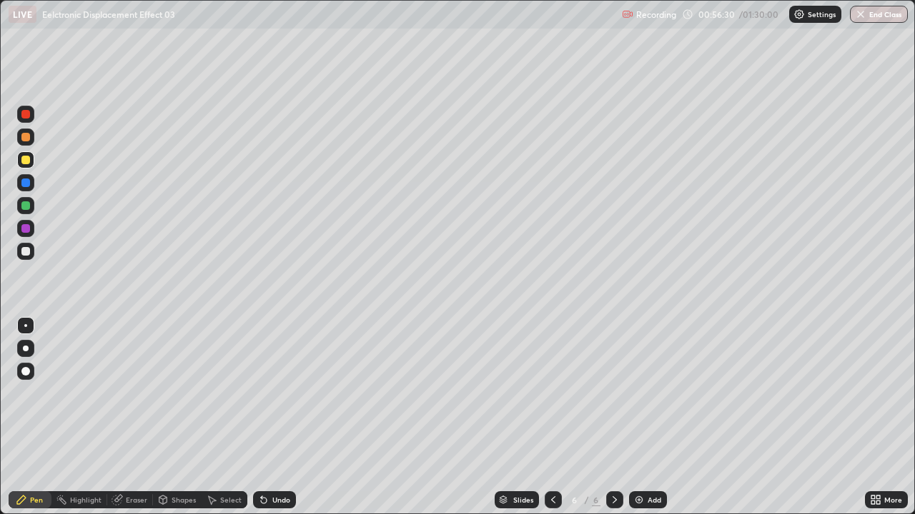
click at [27, 166] on div at bounding box center [25, 159] width 17 height 17
click at [28, 252] on div at bounding box center [25, 251] width 9 height 9
click at [26, 252] on div at bounding box center [25, 251] width 9 height 9
click at [29, 162] on div at bounding box center [25, 160] width 9 height 9
click at [26, 163] on div at bounding box center [25, 160] width 9 height 9
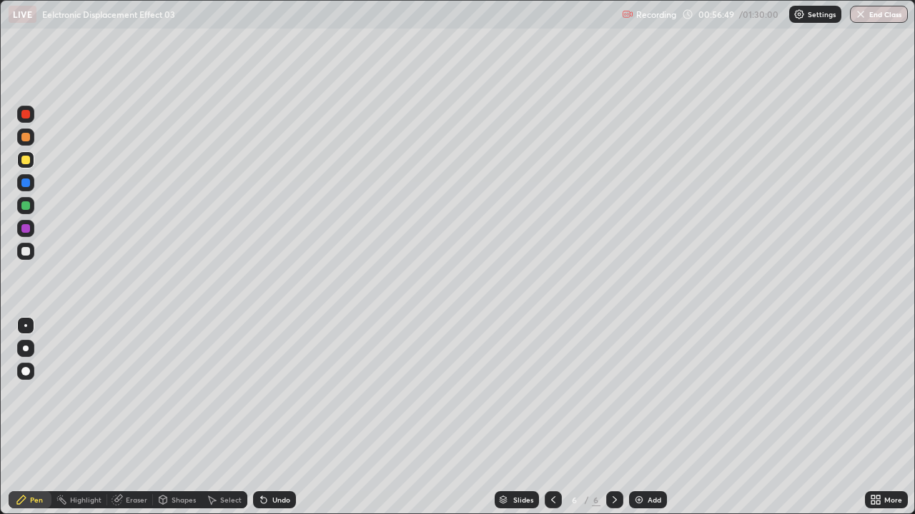
click at [29, 253] on div at bounding box center [25, 251] width 9 height 9
click at [129, 393] on div "Eraser" at bounding box center [136, 500] width 21 height 7
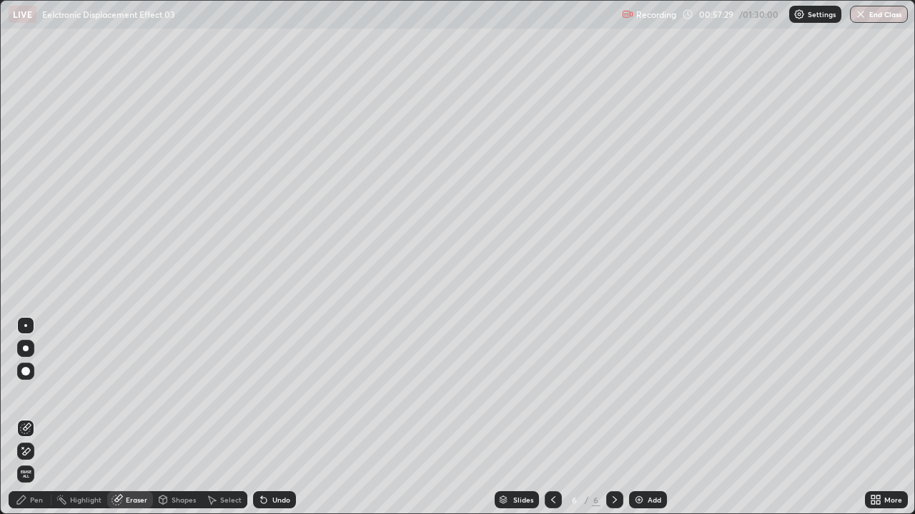
click at [36, 393] on div "Pen" at bounding box center [30, 500] width 43 height 17
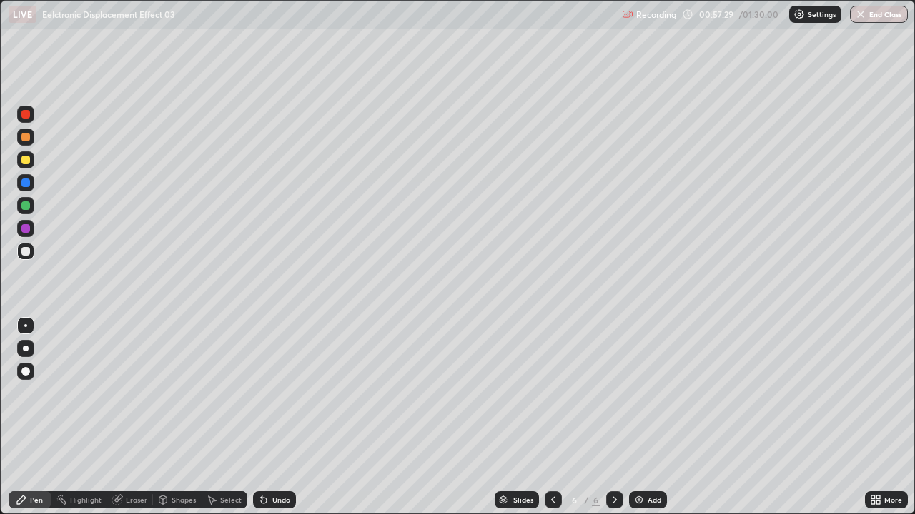
click at [24, 166] on div at bounding box center [25, 159] width 17 height 17
click at [127, 393] on div "Eraser" at bounding box center [136, 500] width 21 height 7
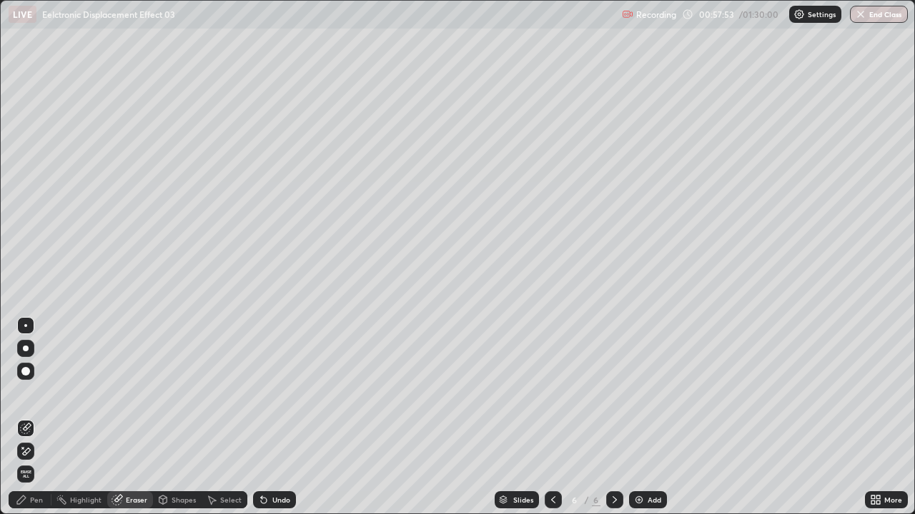
click at [29, 393] on div "Pen" at bounding box center [30, 500] width 43 height 17
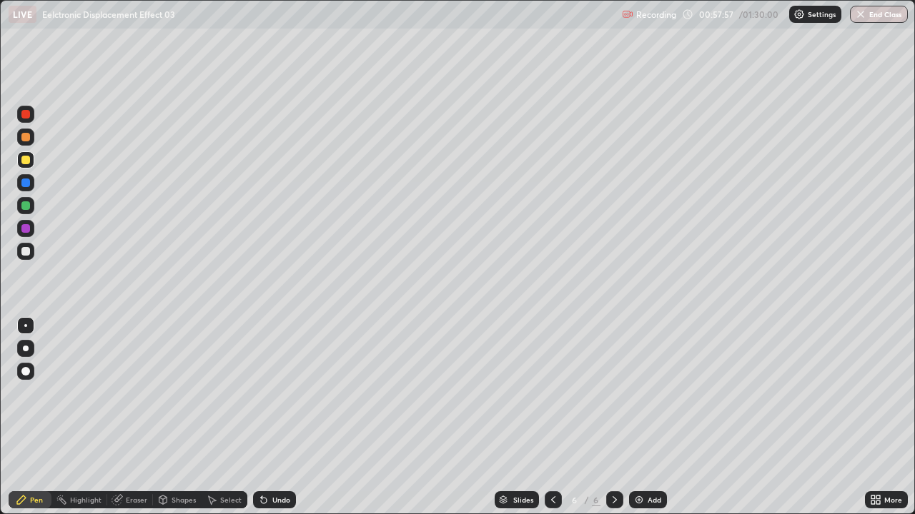
click at [26, 252] on div at bounding box center [25, 251] width 9 height 9
click at [26, 250] on div at bounding box center [25, 251] width 9 height 9
click at [29, 164] on div at bounding box center [25, 159] width 17 height 17
click at [270, 393] on div "Undo" at bounding box center [274, 500] width 43 height 17
click at [276, 393] on div "Undo" at bounding box center [281, 500] width 18 height 7
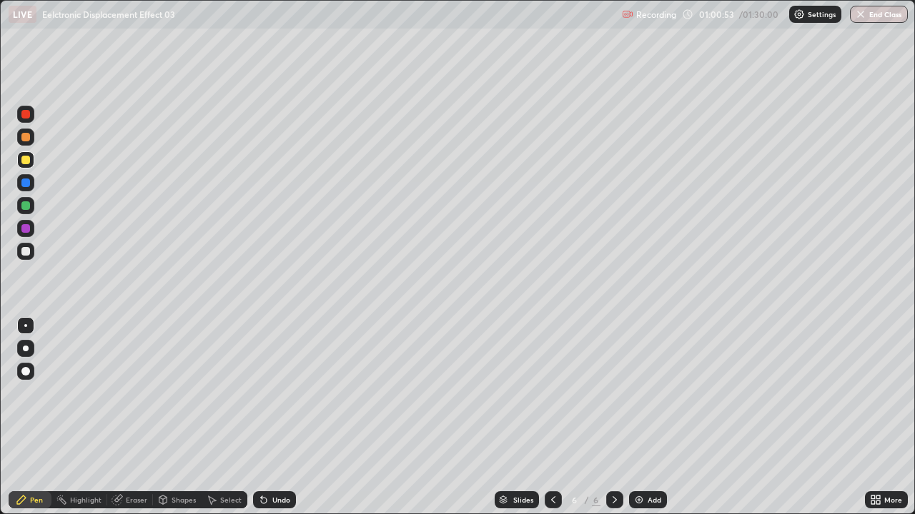
click at [279, 393] on div "Undo" at bounding box center [281, 500] width 18 height 7
click at [223, 393] on div "Select" at bounding box center [225, 500] width 46 height 17
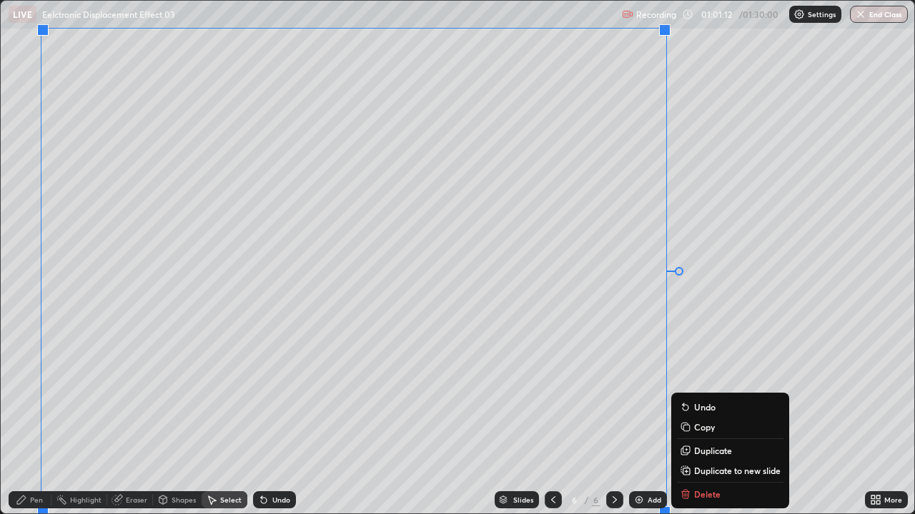
click at [685, 393] on button "Duplicate to new slide" at bounding box center [730, 470] width 106 height 17
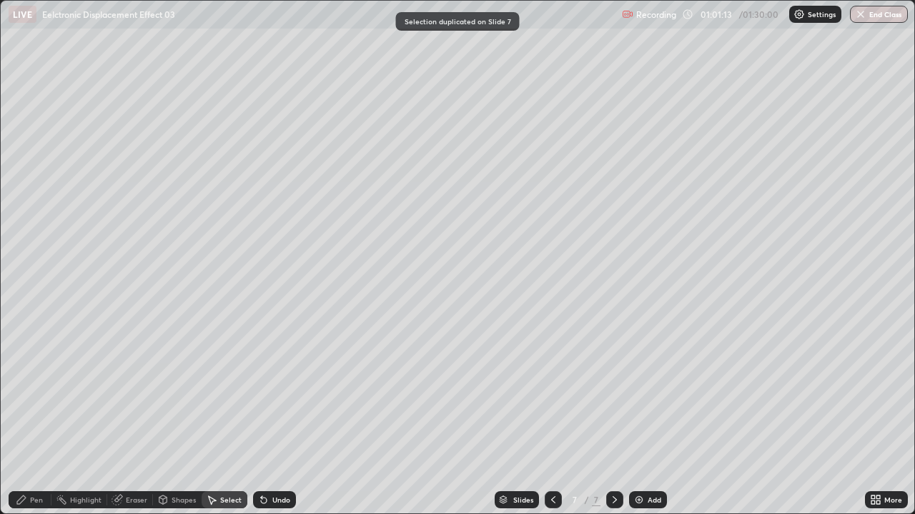
click at [38, 393] on div "Pen" at bounding box center [36, 500] width 13 height 7
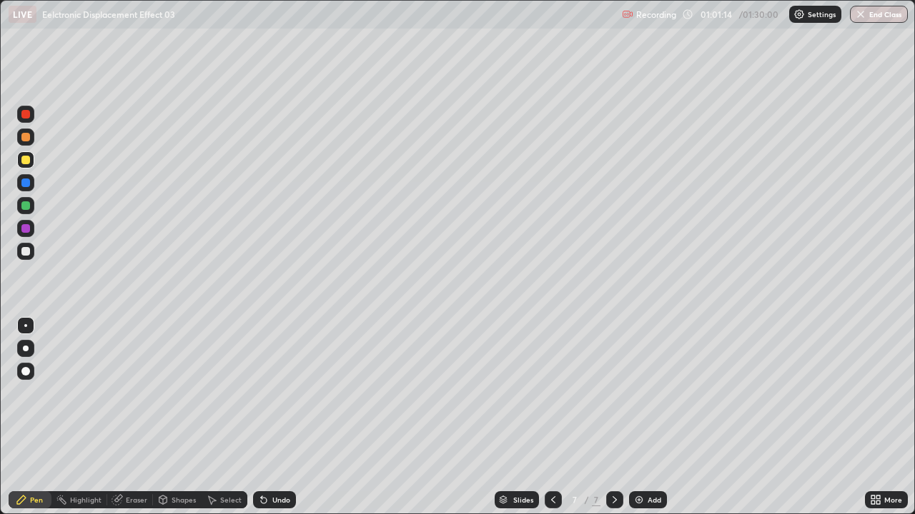
click at [25, 258] on div at bounding box center [25, 251] width 17 height 17
click at [290, 393] on div "Undo" at bounding box center [274, 500] width 43 height 17
click at [283, 393] on div "Undo" at bounding box center [274, 500] width 43 height 17
click at [285, 393] on div "Undo" at bounding box center [274, 500] width 43 height 17
click at [275, 393] on div "Undo" at bounding box center [274, 500] width 43 height 17
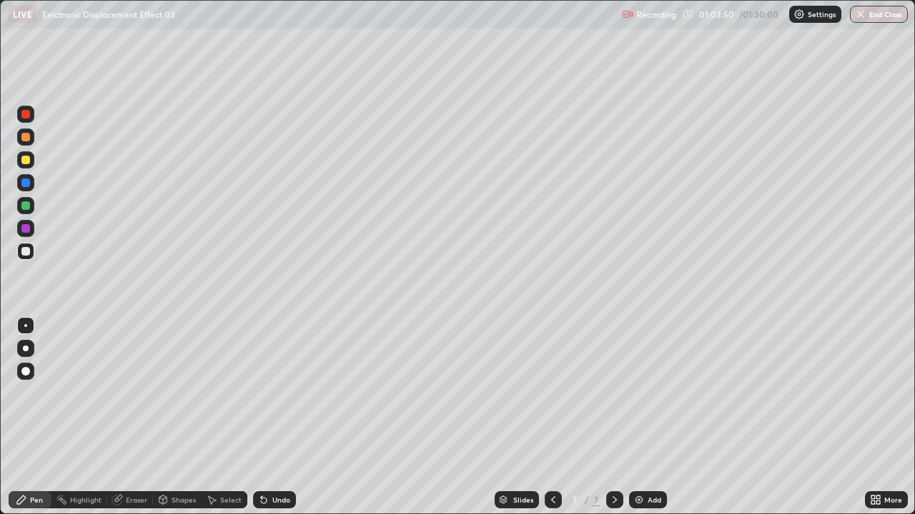
click at [279, 393] on div "Undo" at bounding box center [274, 500] width 43 height 17
click at [278, 393] on div "Undo" at bounding box center [274, 500] width 43 height 17
click at [131, 393] on div "Eraser" at bounding box center [136, 500] width 21 height 7
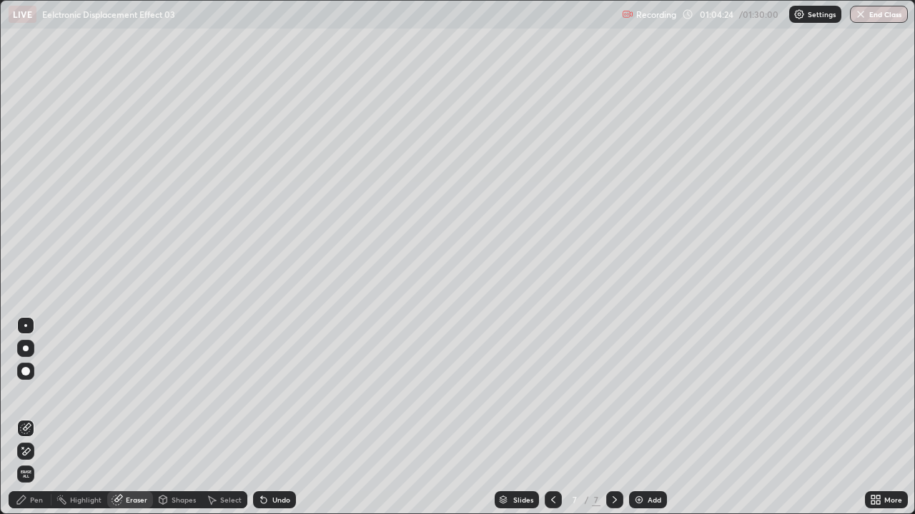
click at [30, 393] on div "Pen" at bounding box center [36, 500] width 13 height 7
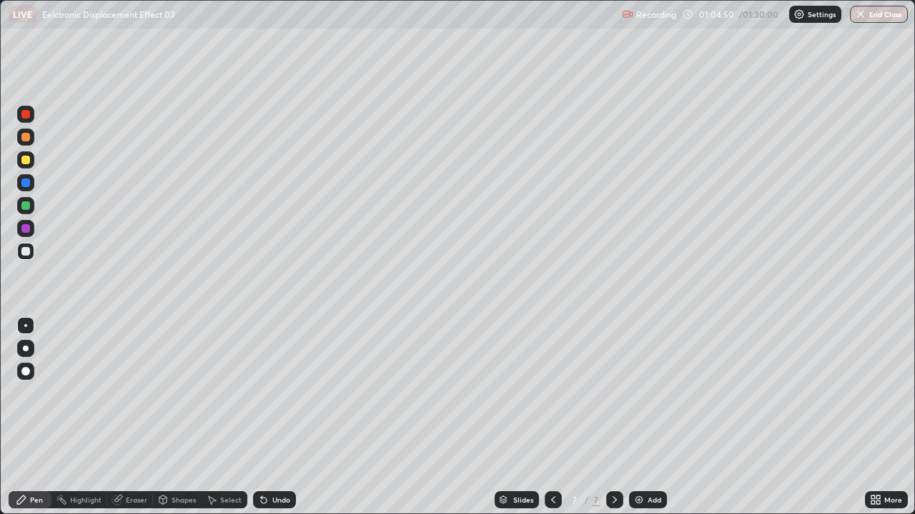
click at [273, 393] on div "Undo" at bounding box center [281, 500] width 18 height 7
click at [42, 393] on div "Pen" at bounding box center [36, 500] width 13 height 7
click at [222, 393] on div "Select" at bounding box center [230, 500] width 21 height 7
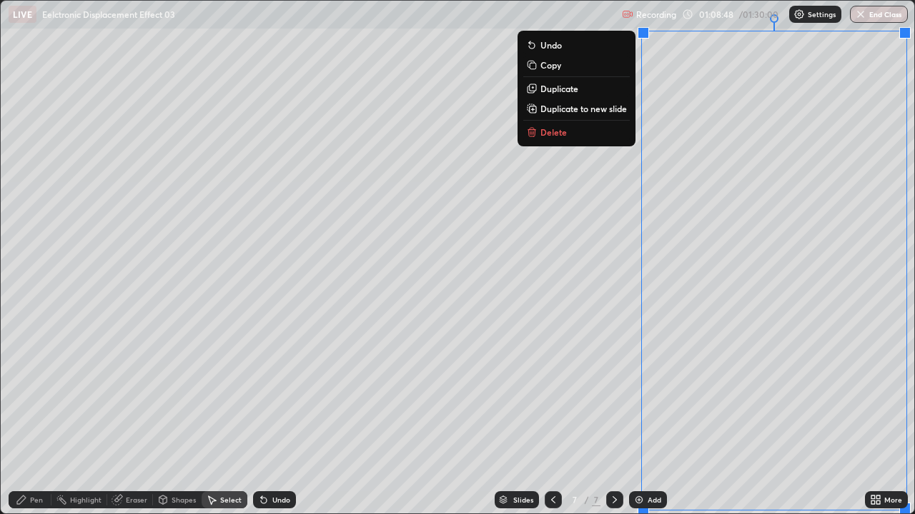
click at [574, 107] on p "Duplicate to new slide" at bounding box center [583, 108] width 86 height 11
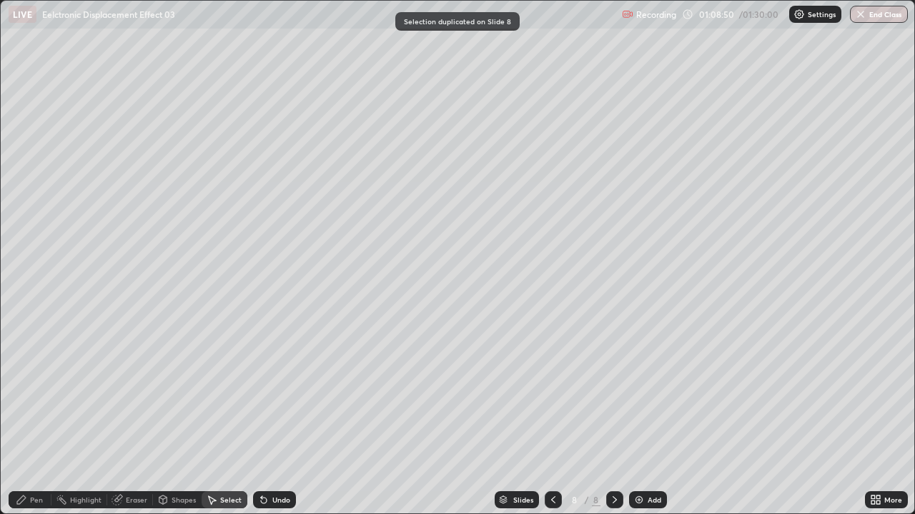
click at [37, 393] on div "Pen" at bounding box center [36, 500] width 13 height 7
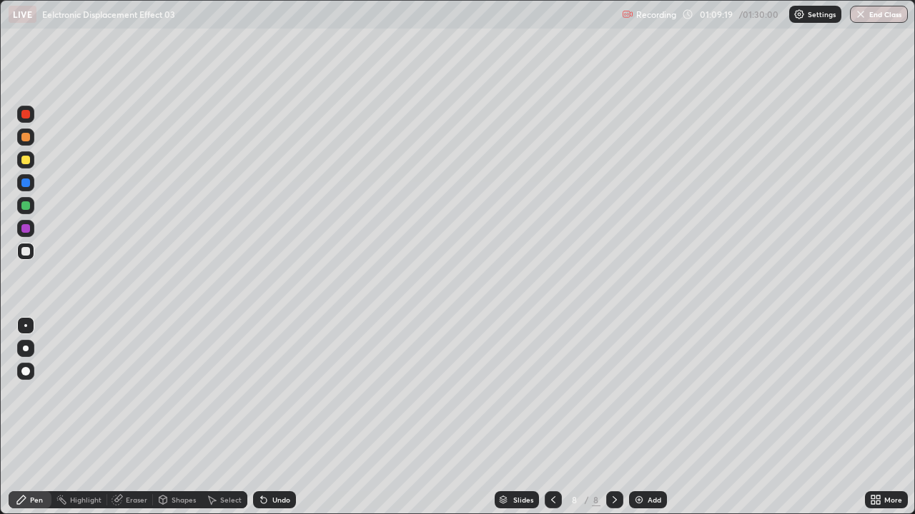
click at [28, 161] on div at bounding box center [25, 160] width 9 height 9
click at [26, 252] on div at bounding box center [25, 251] width 9 height 9
click at [267, 393] on div "Undo" at bounding box center [274, 500] width 43 height 17
click at [28, 207] on div at bounding box center [25, 206] width 9 height 9
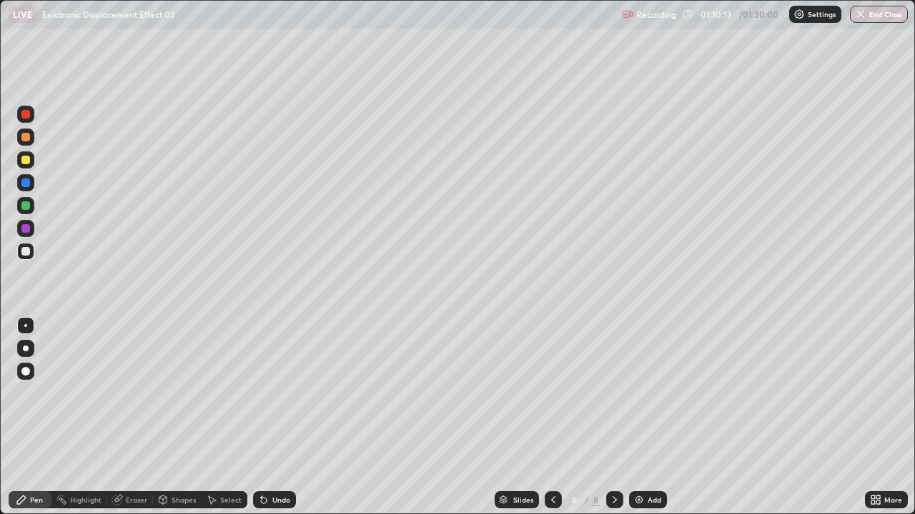
click at [31, 205] on div at bounding box center [25, 205] width 17 height 17
click at [26, 257] on div at bounding box center [25, 251] width 17 height 17
click at [273, 393] on div "Undo" at bounding box center [281, 500] width 18 height 7
click at [262, 393] on div "Undo" at bounding box center [274, 500] width 43 height 17
click at [29, 209] on div at bounding box center [25, 205] width 17 height 17
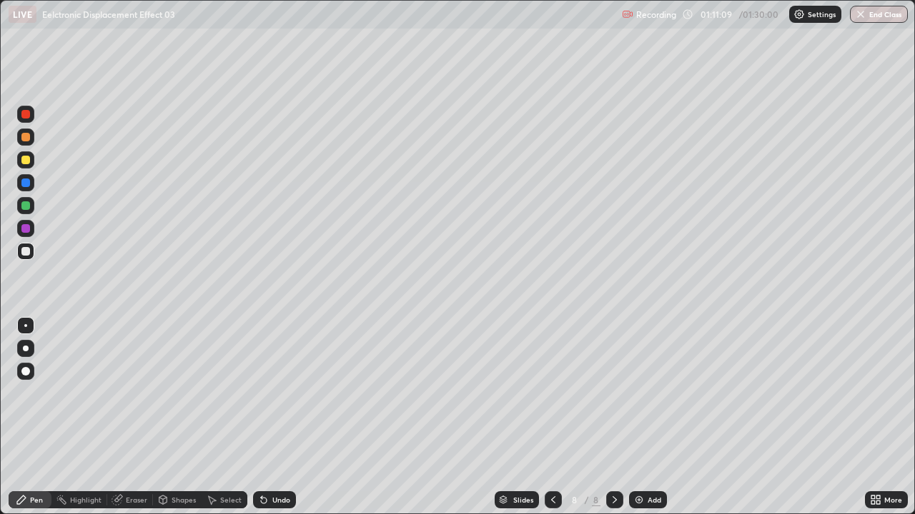
click at [33, 209] on div at bounding box center [25, 205] width 17 height 17
click at [25, 255] on div at bounding box center [25, 251] width 9 height 9
click at [26, 252] on div at bounding box center [25, 251] width 9 height 9
click at [272, 393] on div "Undo" at bounding box center [274, 500] width 43 height 17
click at [275, 393] on div "Undo" at bounding box center [274, 500] width 43 height 17
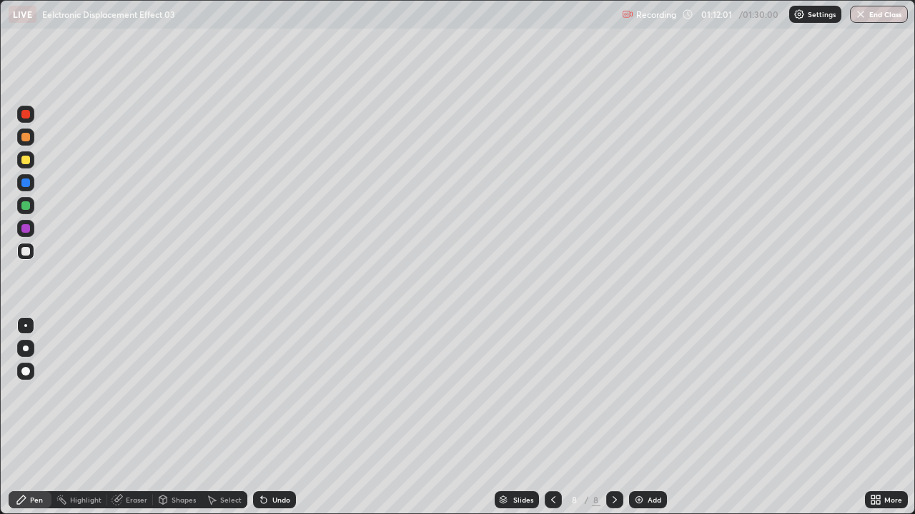
click at [29, 159] on div at bounding box center [25, 160] width 9 height 9
click at [29, 160] on div at bounding box center [25, 160] width 9 height 9
click at [25, 205] on div at bounding box center [25, 206] width 9 height 9
click at [28, 207] on div at bounding box center [25, 206] width 9 height 9
click at [30, 257] on div at bounding box center [25, 251] width 17 height 17
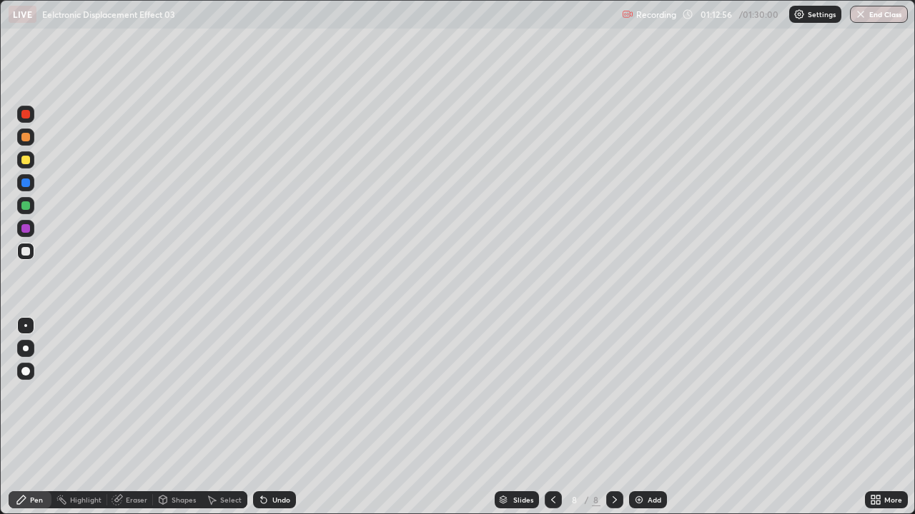
click at [26, 208] on div at bounding box center [25, 206] width 9 height 9
click at [272, 393] on div "Undo" at bounding box center [281, 500] width 18 height 7
click at [267, 393] on icon at bounding box center [263, 499] width 11 height 11
click at [217, 393] on div "Select" at bounding box center [225, 500] width 46 height 17
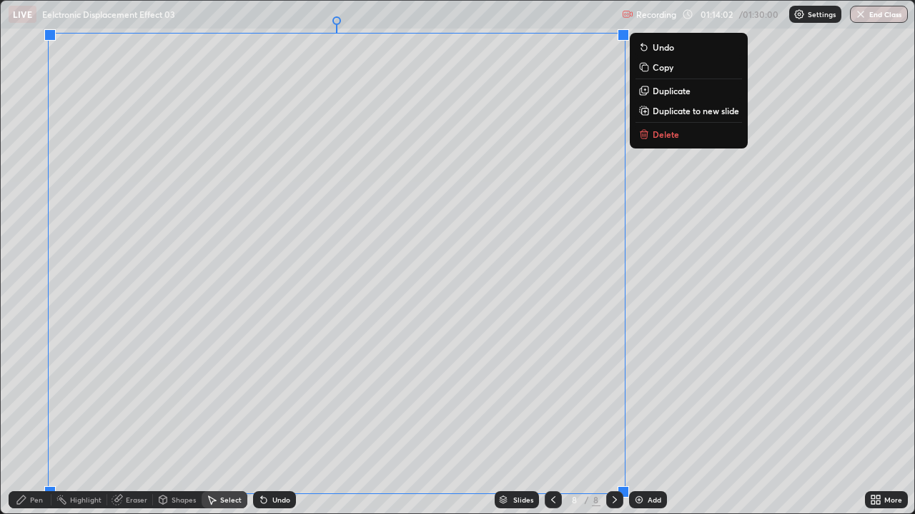
click at [644, 111] on icon at bounding box center [644, 111] width 3 height 0
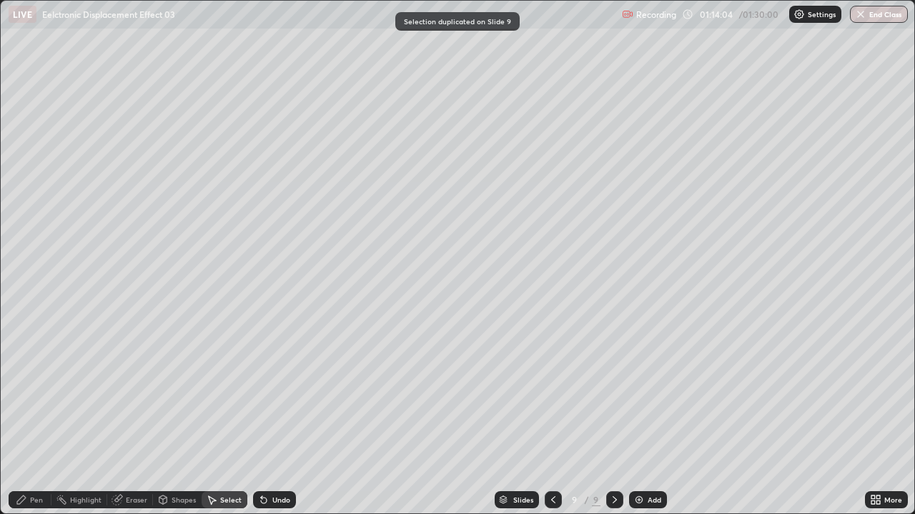
click at [179, 393] on div "Shapes" at bounding box center [183, 500] width 24 height 7
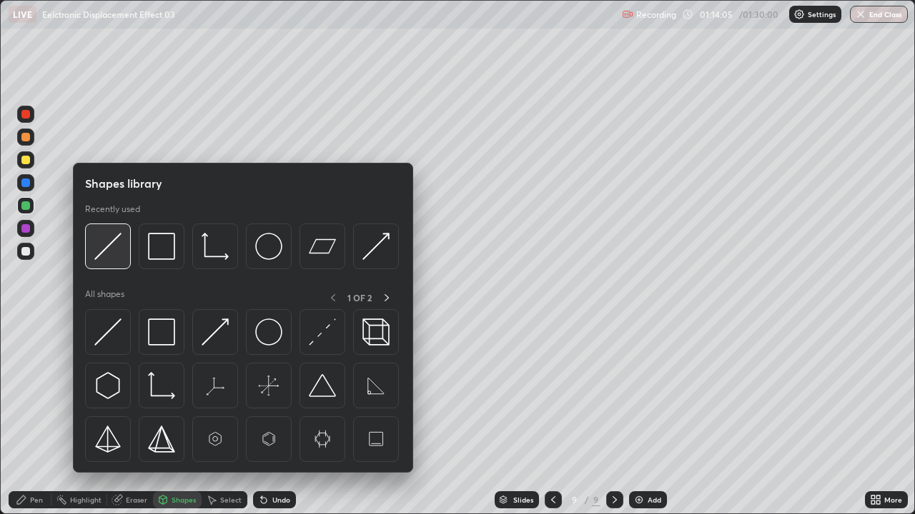
click at [110, 254] on img at bounding box center [107, 246] width 27 height 27
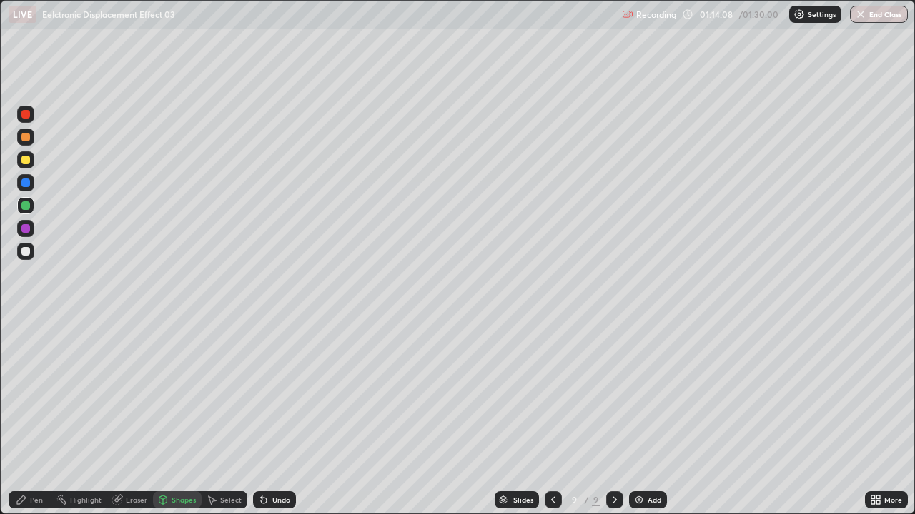
click at [31, 258] on div at bounding box center [25, 251] width 17 height 17
click at [279, 393] on div "Undo" at bounding box center [281, 500] width 18 height 7
click at [281, 393] on div "Undo" at bounding box center [274, 500] width 43 height 17
click at [39, 393] on div "Pen" at bounding box center [36, 500] width 13 height 7
click at [222, 393] on div "Select" at bounding box center [230, 500] width 21 height 7
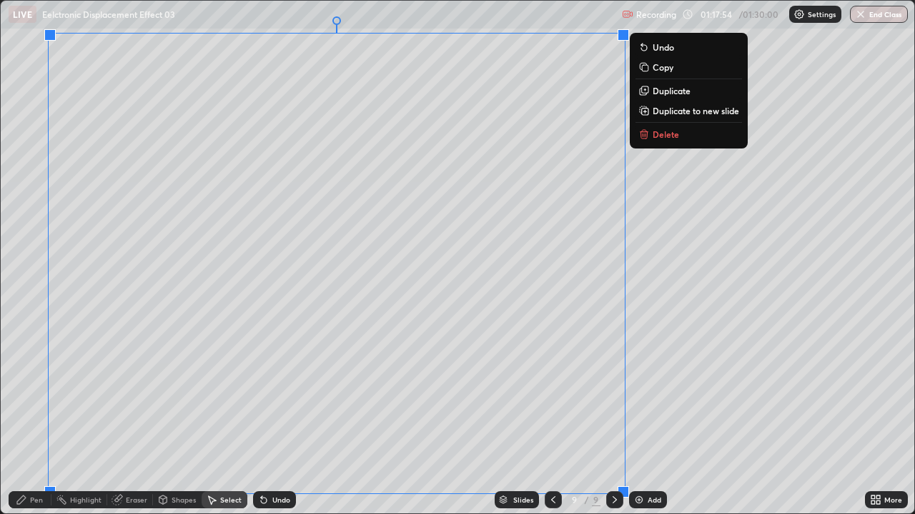
click at [654, 393] on div "0 ° Undo Copy Duplicate Duplicate to new slide Delete" at bounding box center [457, 257] width 913 height 513
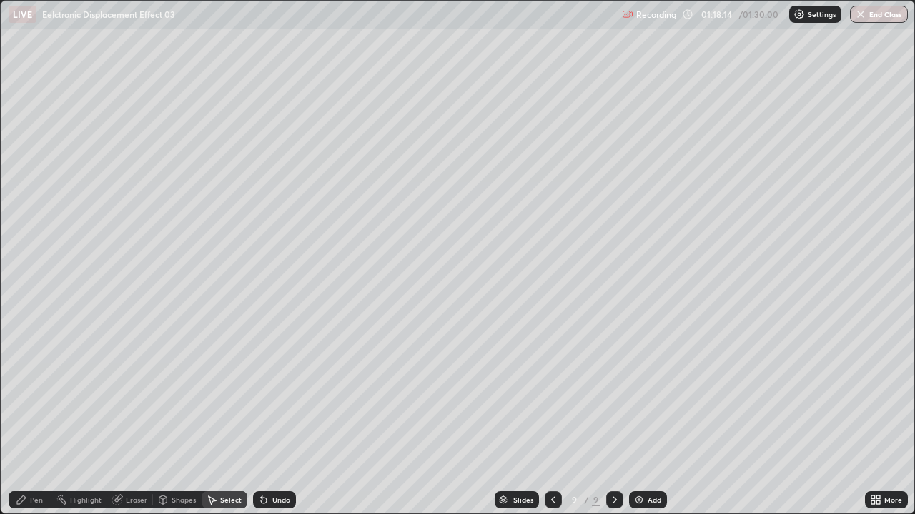
click at [35, 393] on div "Pen" at bounding box center [30, 500] width 43 height 17
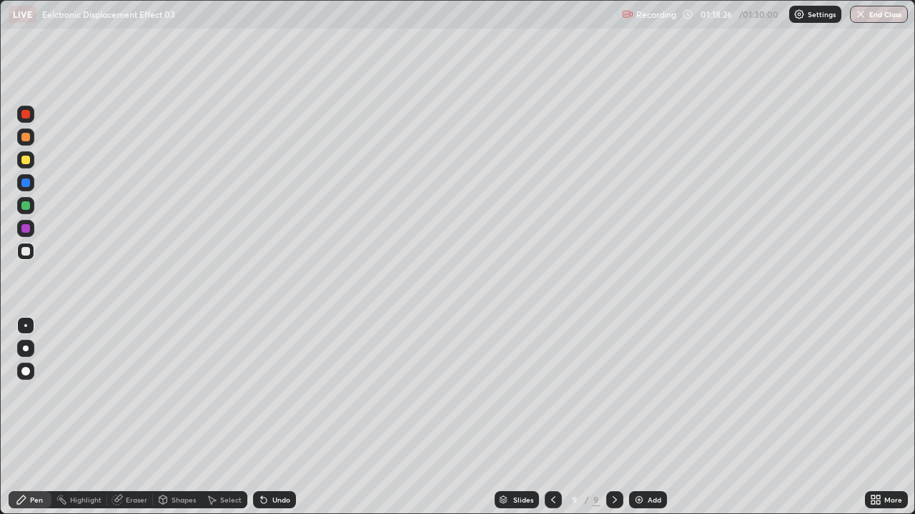
click at [222, 393] on div "Select" at bounding box center [230, 500] width 21 height 7
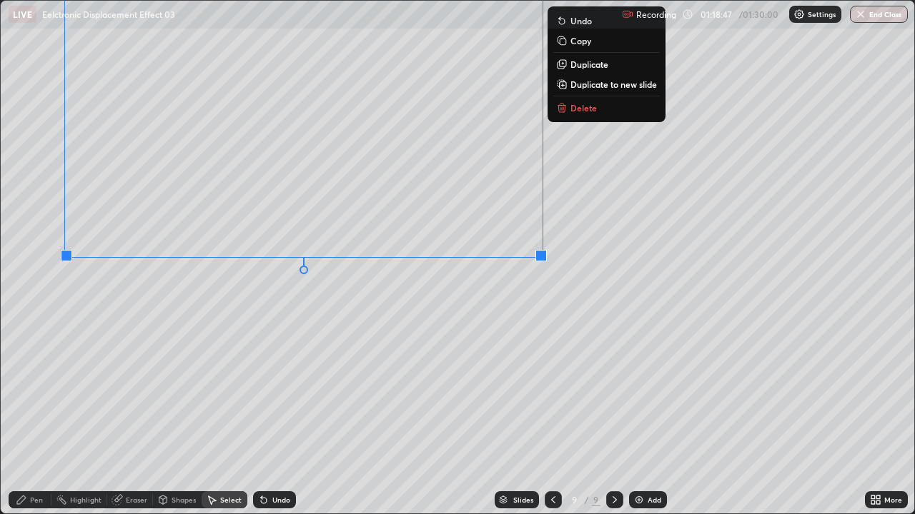
click at [177, 311] on div "0 ° Undo Copy Duplicate Duplicate to new slide Delete" at bounding box center [457, 257] width 913 height 513
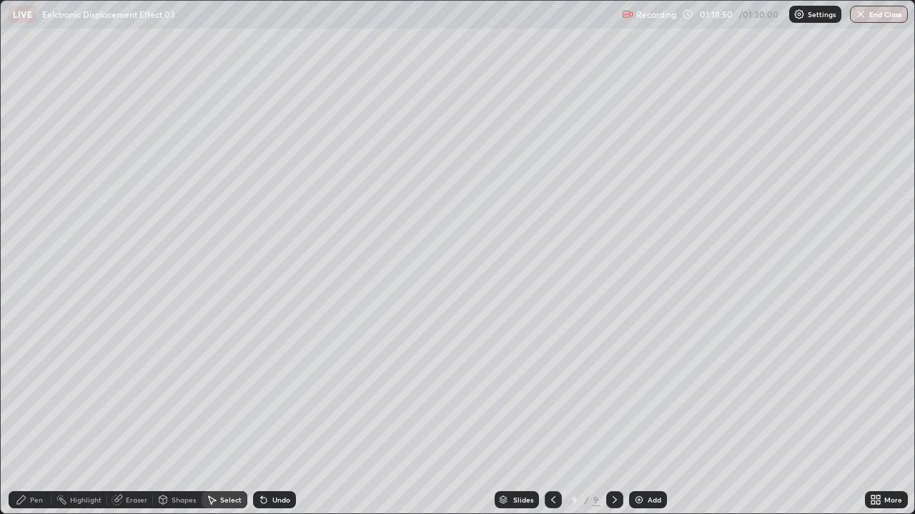
click at [33, 393] on div "Pen" at bounding box center [30, 500] width 43 height 17
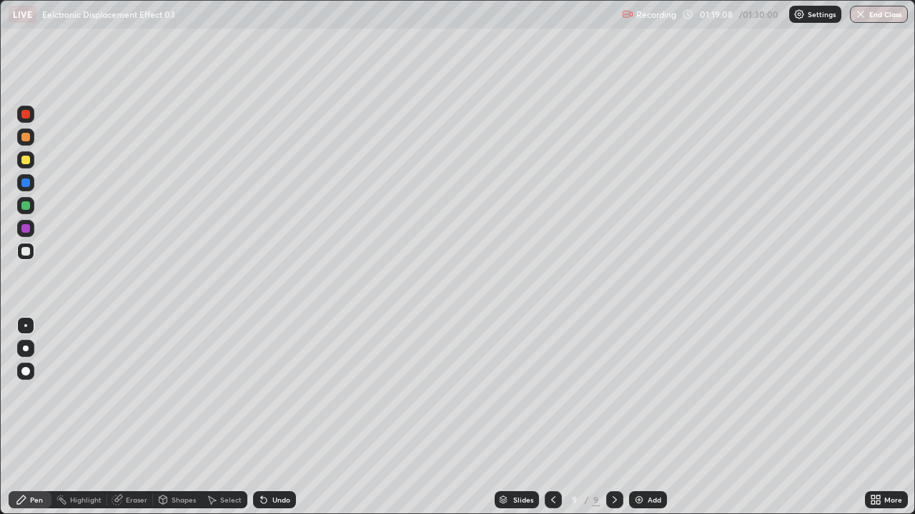
click at [28, 159] on div at bounding box center [25, 160] width 9 height 9
click at [27, 255] on div at bounding box center [25, 251] width 9 height 9
click at [26, 252] on div at bounding box center [25, 251] width 9 height 9
click at [26, 206] on div at bounding box center [25, 206] width 9 height 9
click at [29, 207] on div at bounding box center [25, 206] width 9 height 9
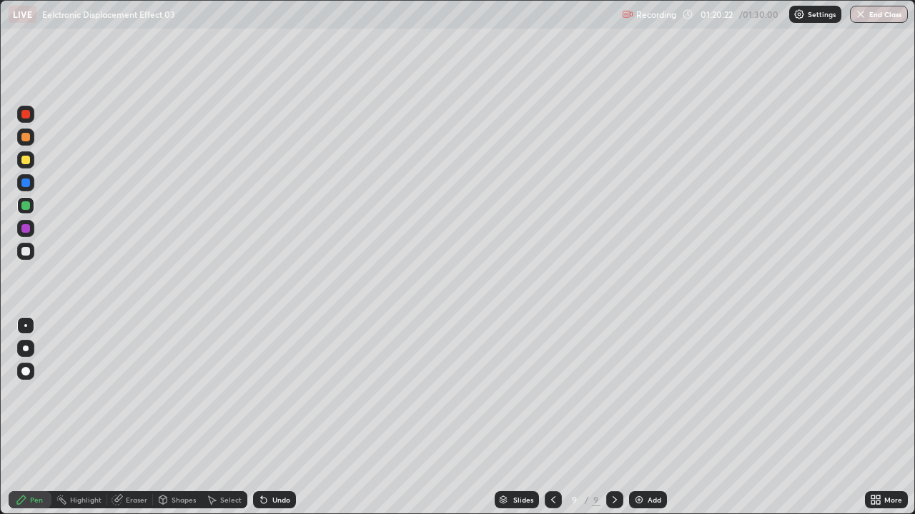
click at [27, 252] on div at bounding box center [25, 251] width 9 height 9
click at [27, 232] on div at bounding box center [25, 228] width 9 height 9
click at [28, 229] on div at bounding box center [25, 228] width 9 height 9
click at [26, 252] on div at bounding box center [25, 251] width 9 height 9
click at [31, 166] on div at bounding box center [25, 159] width 17 height 17
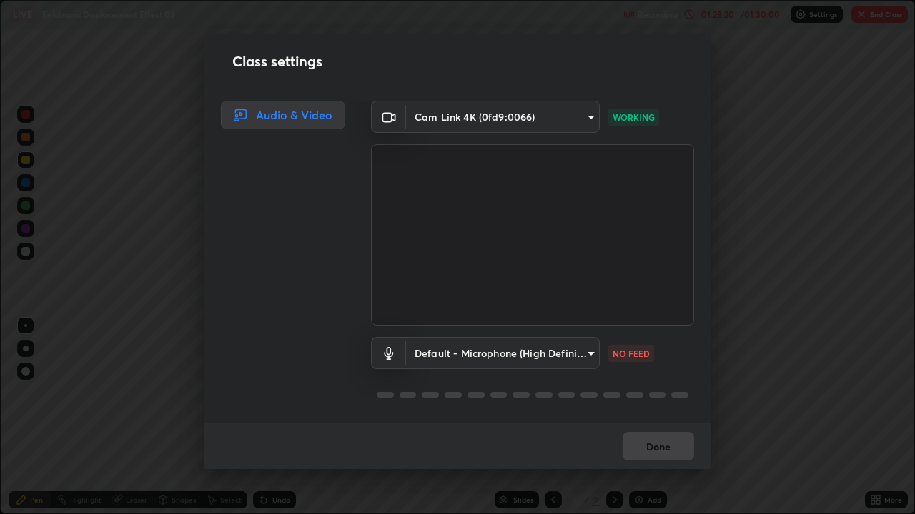
click at [834, 393] on div "Class settings Audio & Video Cam Link 4K (0fd9:0066) 89e8e5f9f3a3ea7f4e6b6d8868…" at bounding box center [457, 257] width 915 height 514
click at [645, 393] on div "Done" at bounding box center [457, 447] width 507 height 46
click at [549, 352] on body "Erase all LIVE Eelctronic Displacement Effect 03 Recording 01:28:22 / 01:30:00 …" at bounding box center [457, 257] width 915 height 514
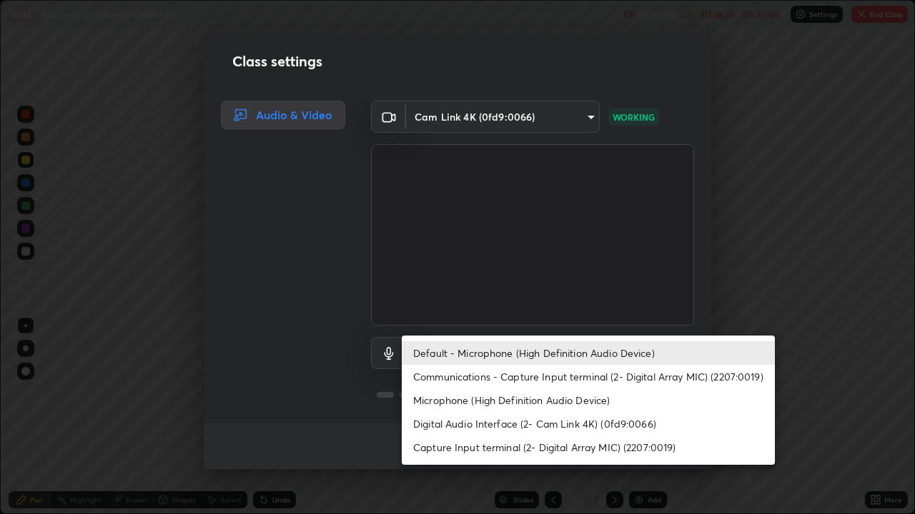
click at [544, 355] on li "Default - Microphone (High Definition Audio Device)" at bounding box center [588, 354] width 373 height 24
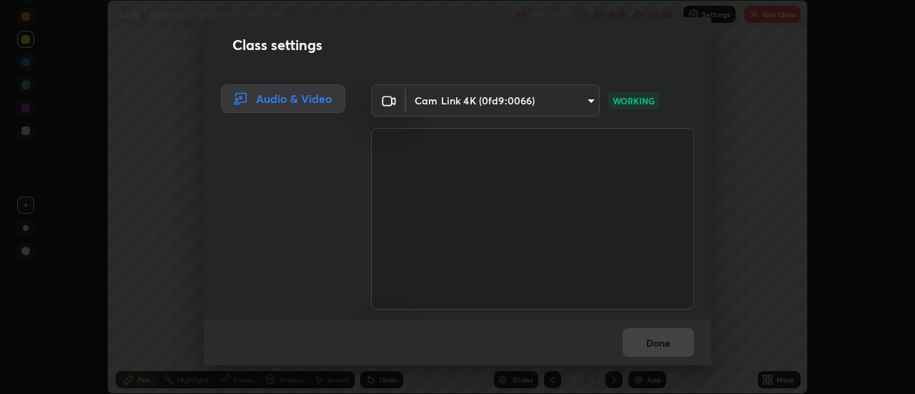
scroll to position [71060, 70540]
click at [647, 337] on div "Done" at bounding box center [457, 342] width 507 height 46
click at [660, 342] on div "Done" at bounding box center [457, 342] width 507 height 46
click at [661, 343] on div "Done" at bounding box center [457, 342] width 507 height 46
click at [660, 343] on div "Done" at bounding box center [457, 342] width 507 height 46
